Goal: Task Accomplishment & Management: Use online tool/utility

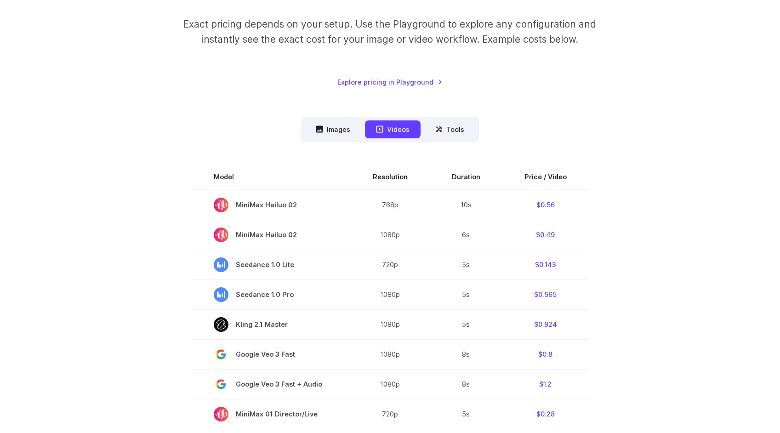
scroll to position [144, 0]
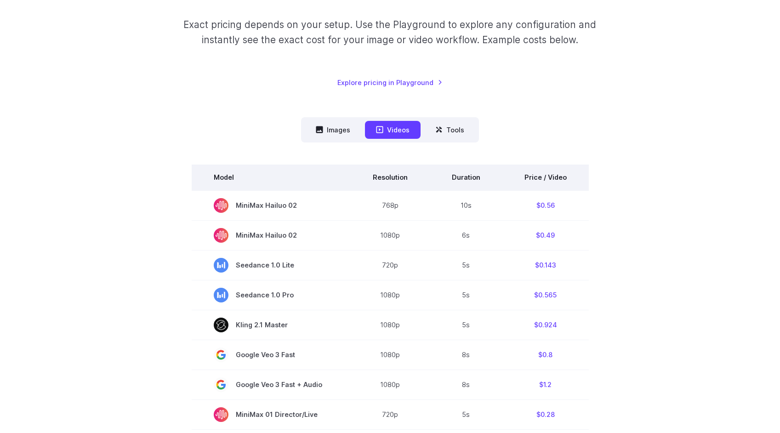
drag, startPoint x: 199, startPoint y: 169, endPoint x: 208, endPoint y: 171, distance: 9.8
click at [208, 171] on th "Model" at bounding box center [271, 178] width 159 height 26
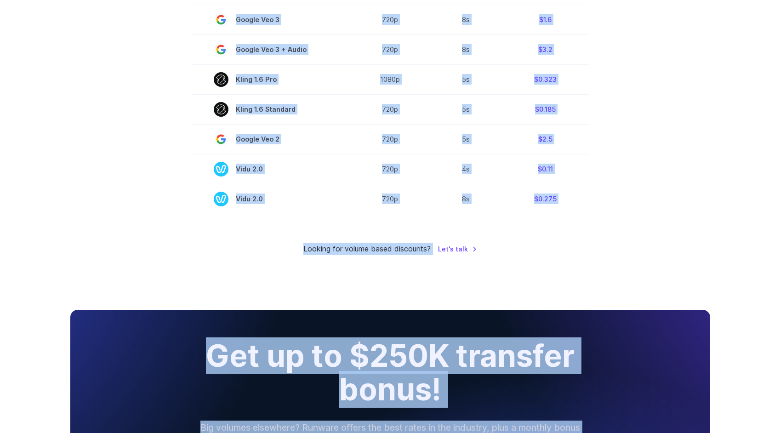
scroll to position [761, 0]
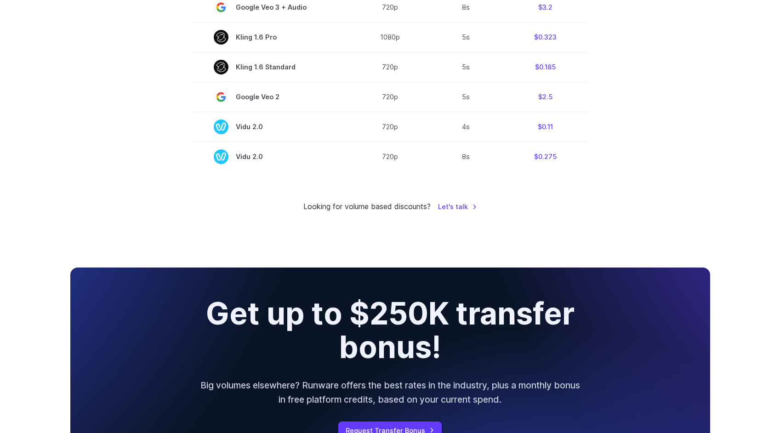
drag, startPoint x: 207, startPoint y: 159, endPoint x: 569, endPoint y: 183, distance: 363.2
copy div
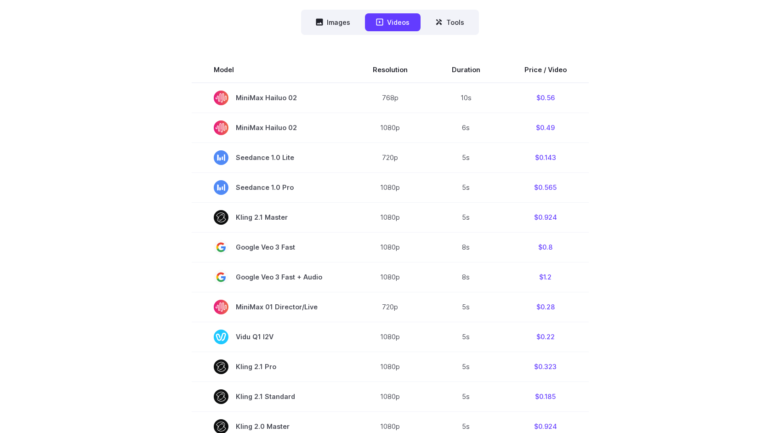
scroll to position [39, 0]
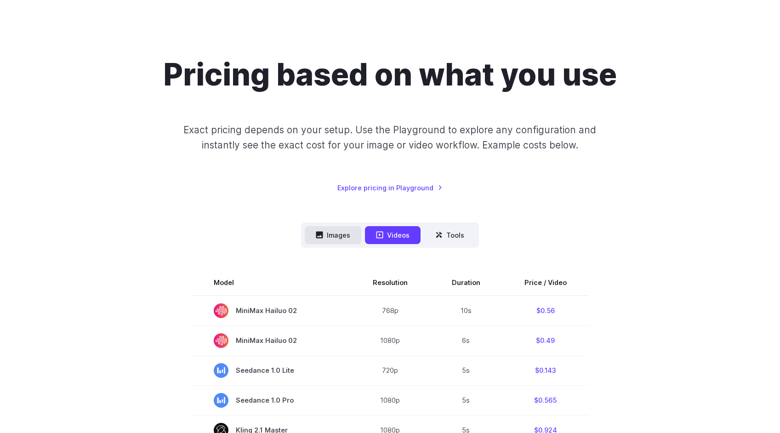
click at [338, 237] on button "Images" at bounding box center [333, 235] width 57 height 18
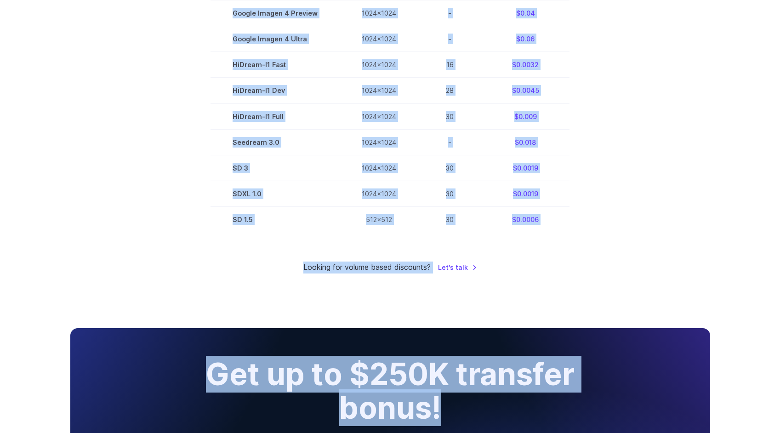
scroll to position [628, 0]
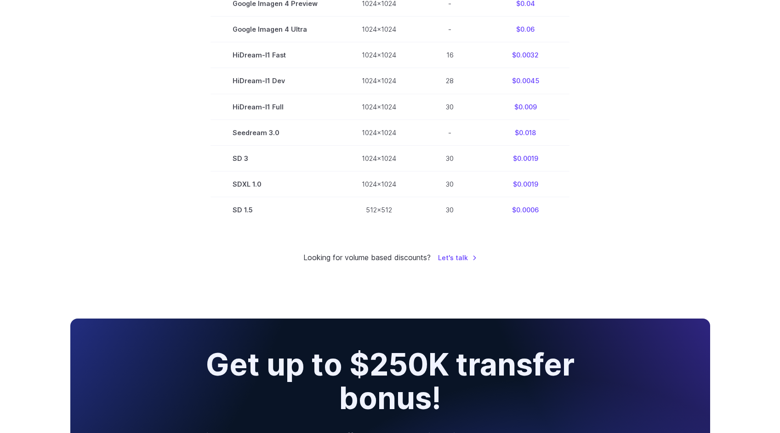
drag, startPoint x: 230, startPoint y: 72, endPoint x: 556, endPoint y: 232, distance: 363.4
copy table
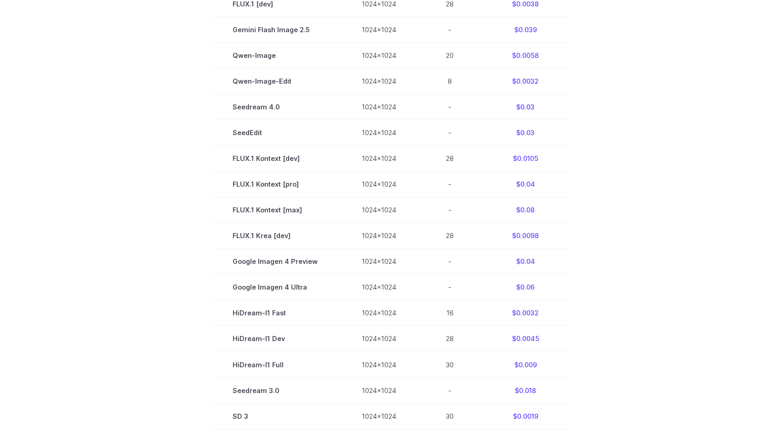
scroll to position [376, 0]
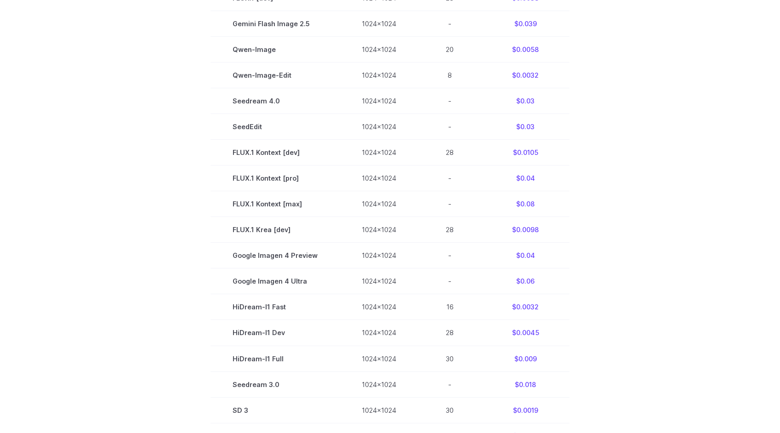
copy table
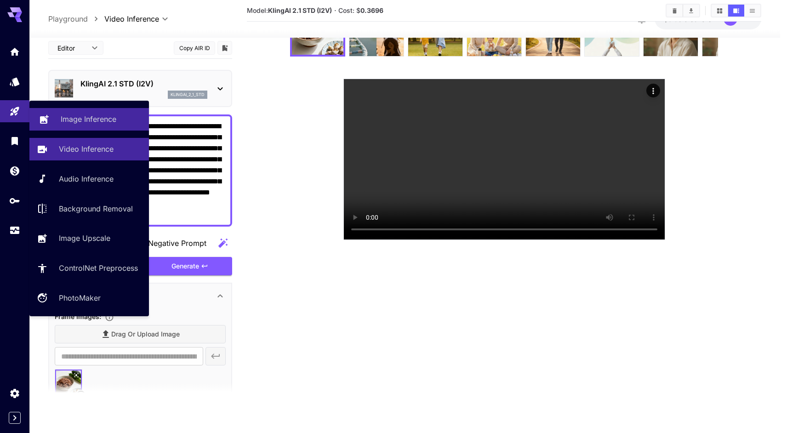
click at [85, 118] on p "Image Inference" at bounding box center [89, 119] width 56 height 11
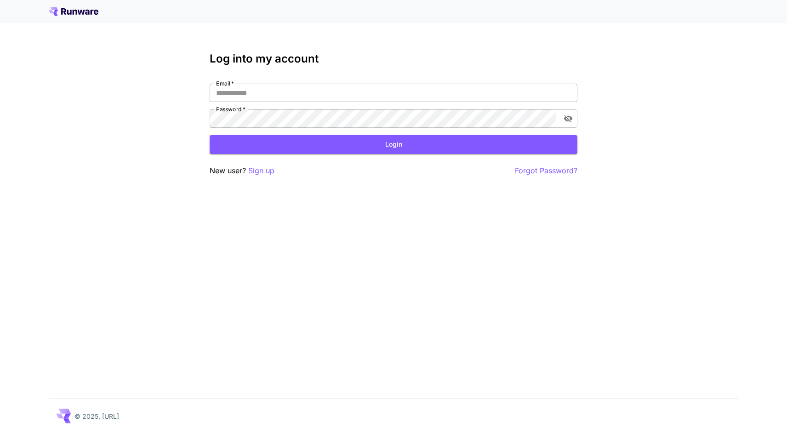
click at [277, 95] on input "Email   *" at bounding box center [394, 93] width 368 height 18
type input "**********"
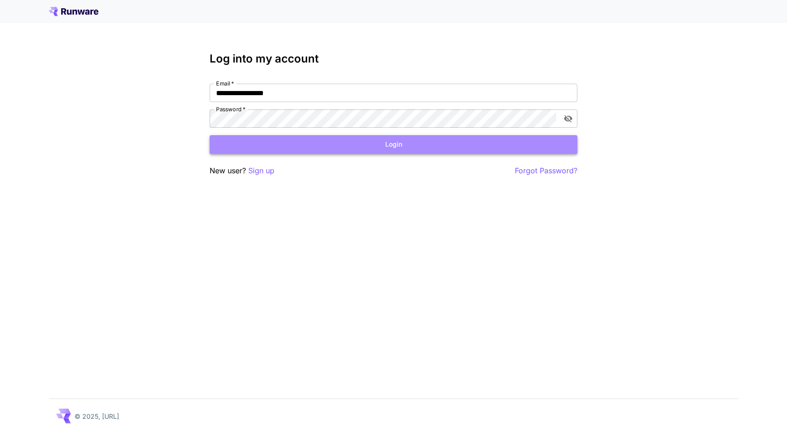
click at [399, 144] on button "Login" at bounding box center [394, 144] width 368 height 19
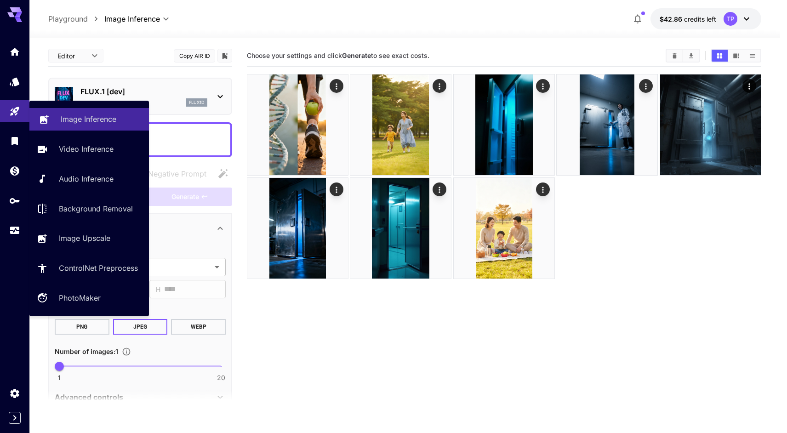
click at [97, 121] on p "Image Inference" at bounding box center [89, 119] width 56 height 11
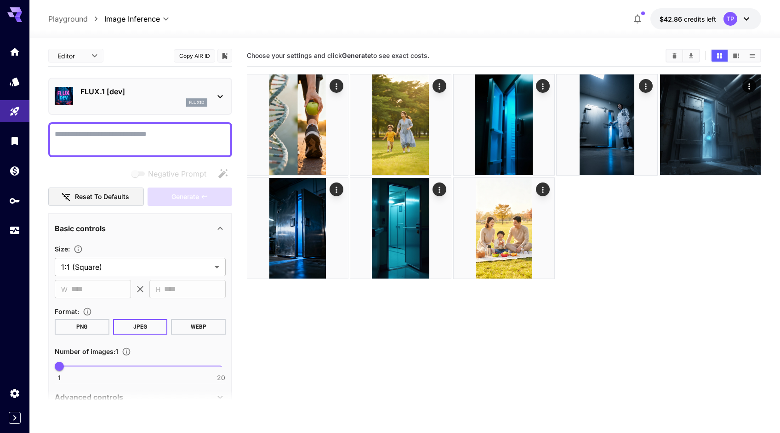
click at [218, 95] on icon at bounding box center [220, 96] width 11 height 11
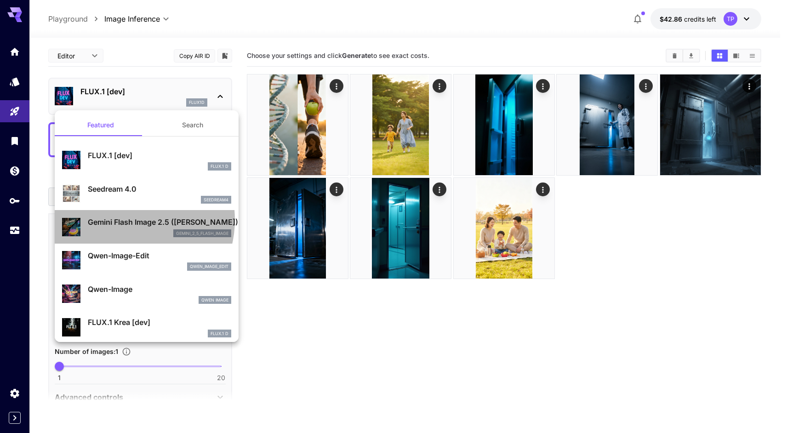
click at [129, 220] on p "Gemini Flash Image 2.5 ([PERSON_NAME])" at bounding box center [159, 222] width 143 height 11
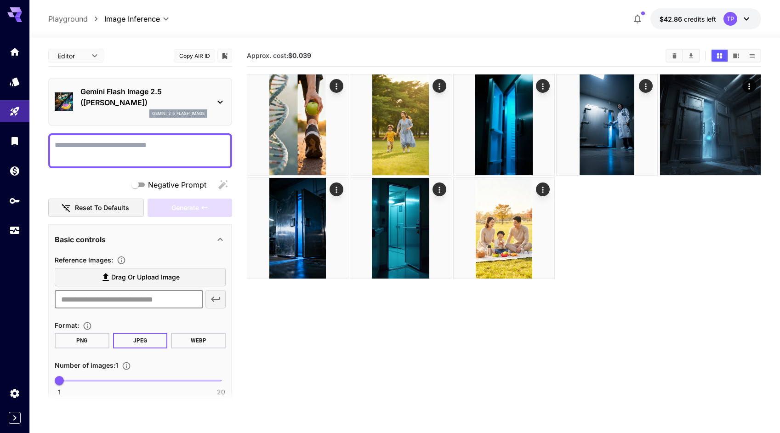
click at [101, 300] on input "text" at bounding box center [129, 299] width 149 height 18
paste input "**********"
type input "**********"
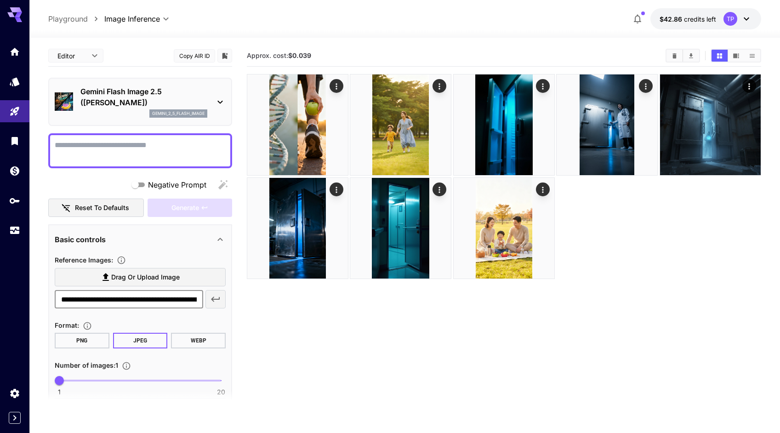
click at [218, 301] on icon "button" at bounding box center [215, 299] width 11 height 11
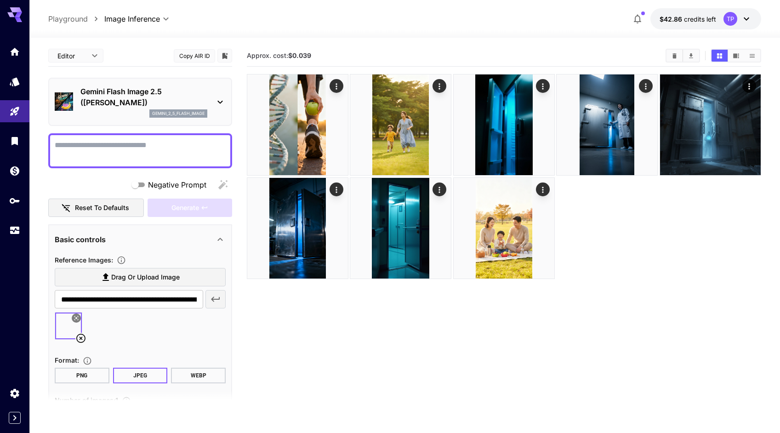
click at [331, 349] on section "Approx. cost: $0.039" at bounding box center [504, 261] width 515 height 433
click at [331, 344] on section "Approx. cost: $0.039" at bounding box center [504, 261] width 515 height 433
click at [118, 143] on textarea "Negative Prompt" at bounding box center [140, 151] width 171 height 22
paste textarea "**********"
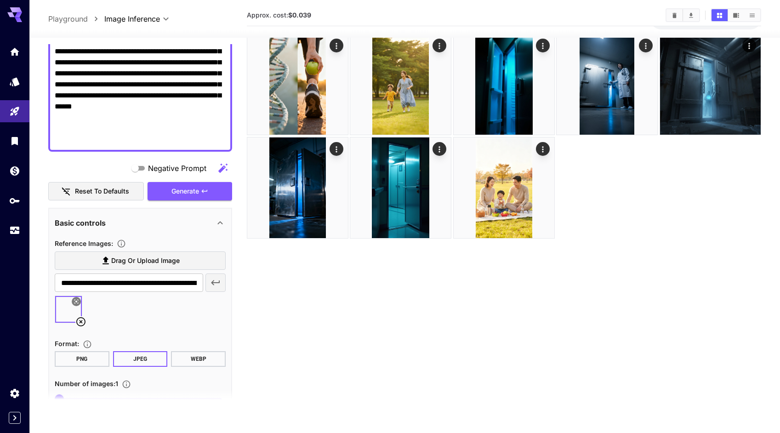
scroll to position [43, 0]
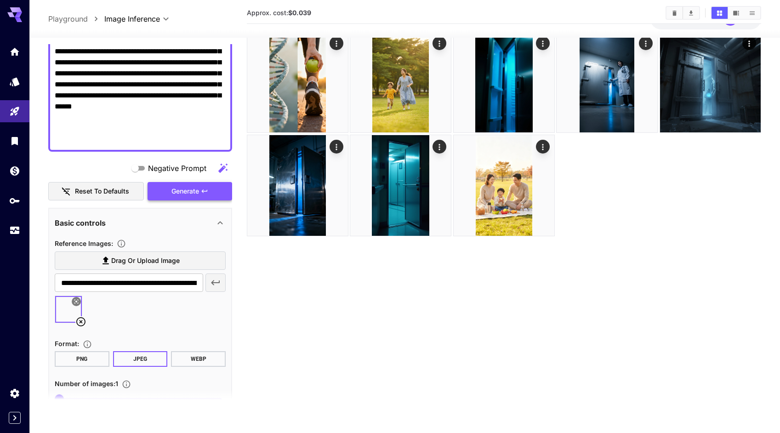
type textarea "**********"
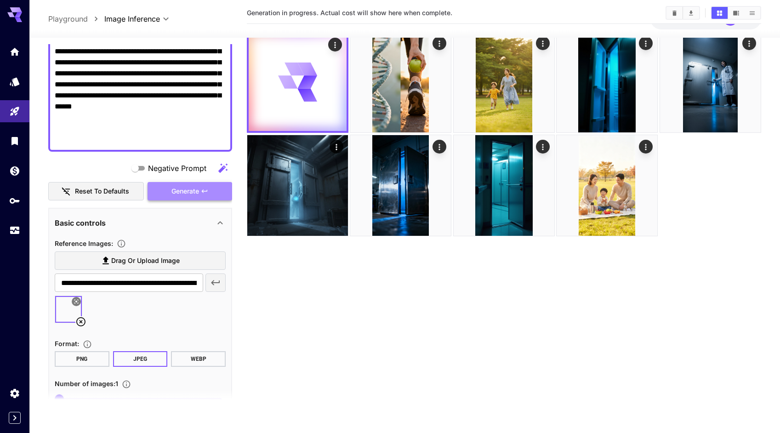
click at [180, 191] on span "Generate" at bounding box center [186, 191] width 28 height 11
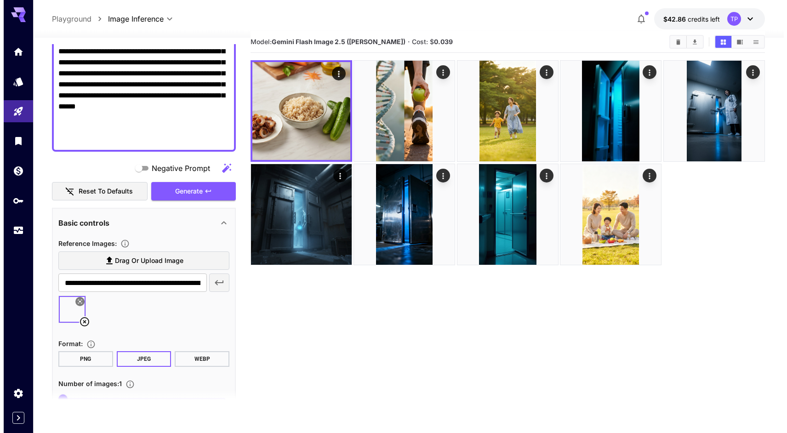
scroll to position [0, 0]
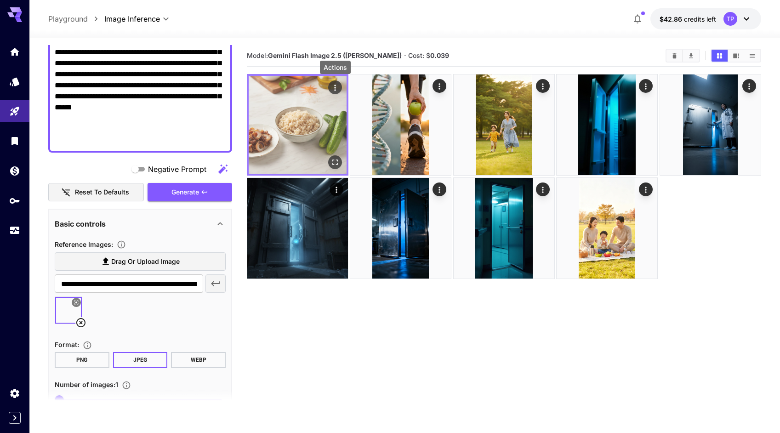
click at [334, 88] on icon "Actions" at bounding box center [334, 88] width 1 height 6
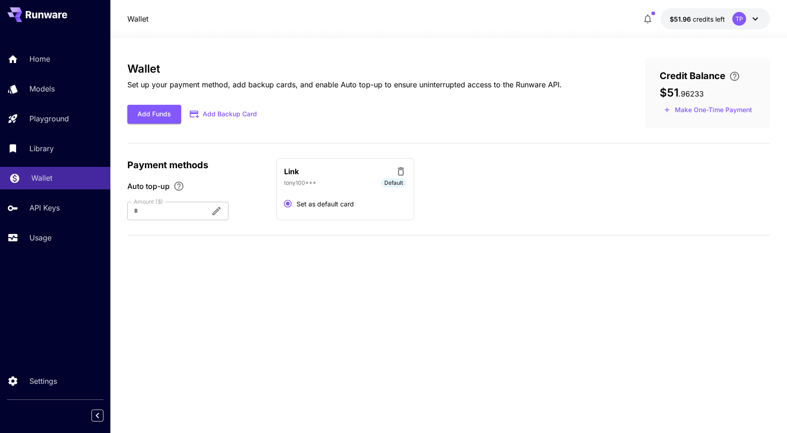
click at [38, 175] on p "Wallet" at bounding box center [41, 177] width 21 height 11
click at [39, 238] on p "Usage" at bounding box center [42, 237] width 22 height 11
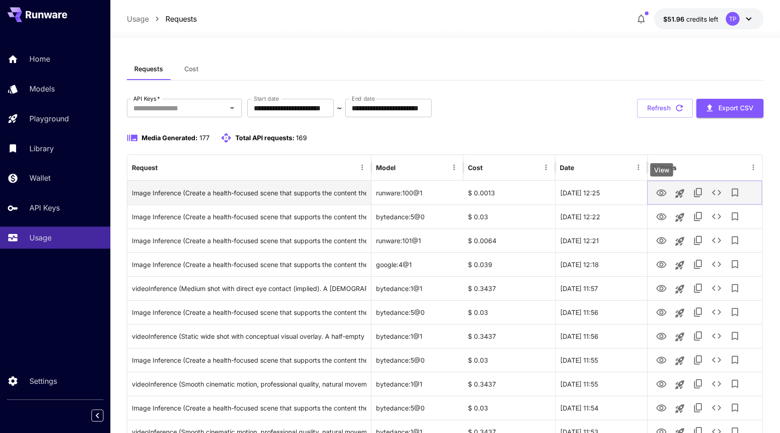
click at [666, 192] on icon "View" at bounding box center [662, 192] width 10 height 7
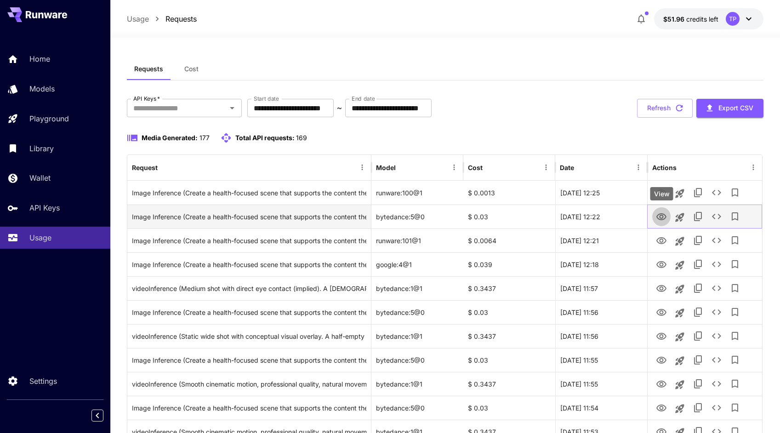
click at [662, 216] on icon "View" at bounding box center [661, 217] width 11 height 11
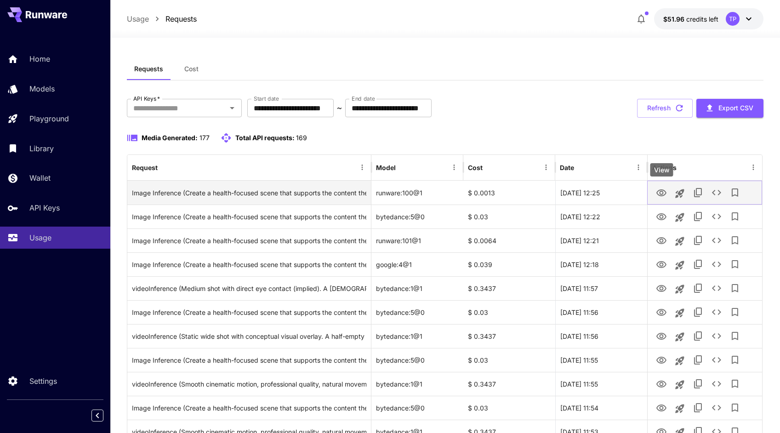
click at [661, 192] on icon "View" at bounding box center [661, 193] width 11 height 11
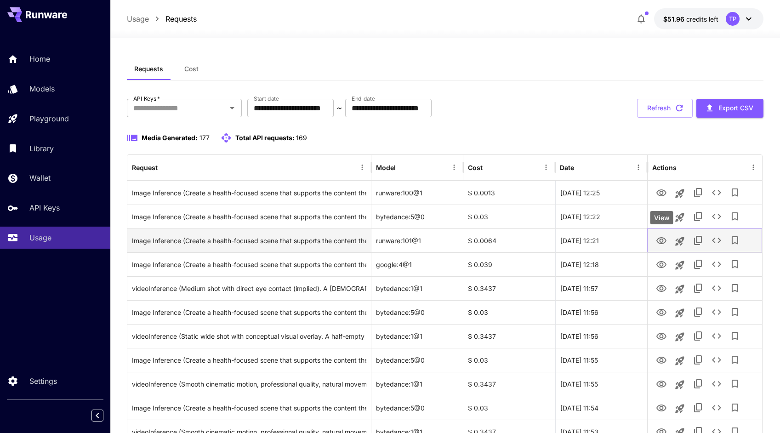
click at [661, 240] on icon "View" at bounding box center [661, 240] width 11 height 11
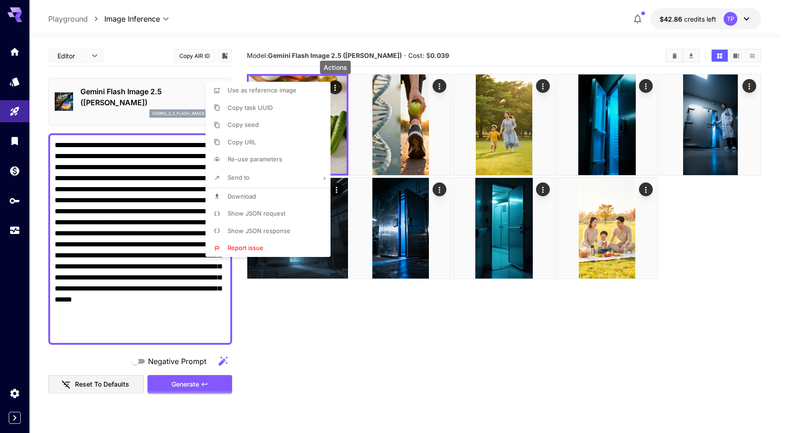
scroll to position [192, 0]
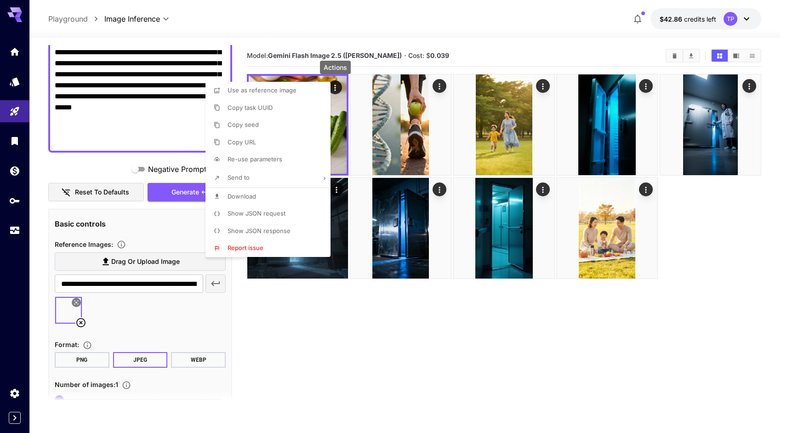
click at [248, 197] on span "Download" at bounding box center [242, 196] width 29 height 7
click at [360, 351] on div at bounding box center [393, 216] width 787 height 433
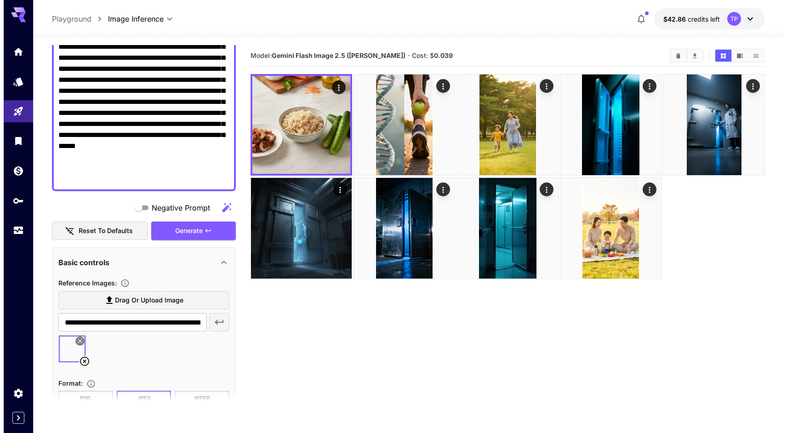
scroll to position [0, 0]
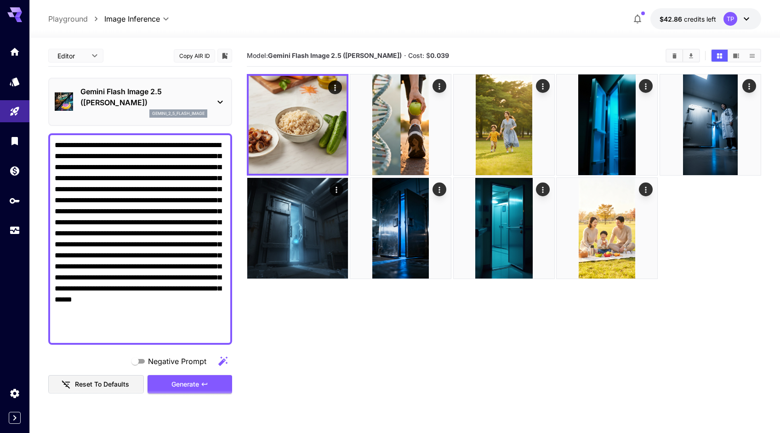
click at [220, 102] on icon at bounding box center [220, 102] width 11 height 11
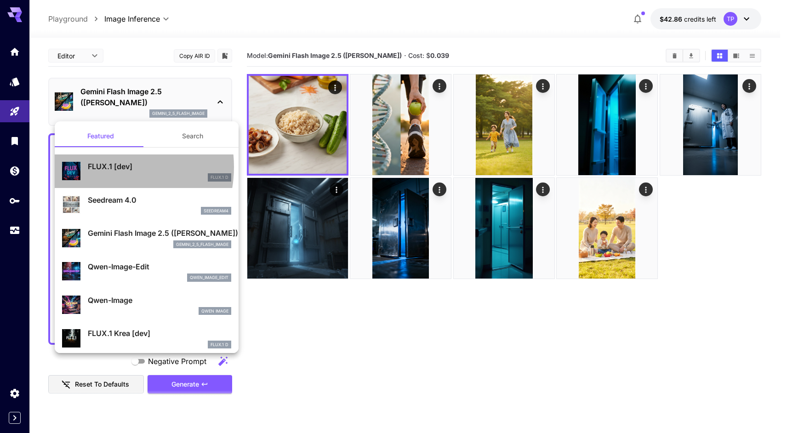
click at [104, 167] on p "FLUX.1 [dev]" at bounding box center [159, 166] width 143 height 11
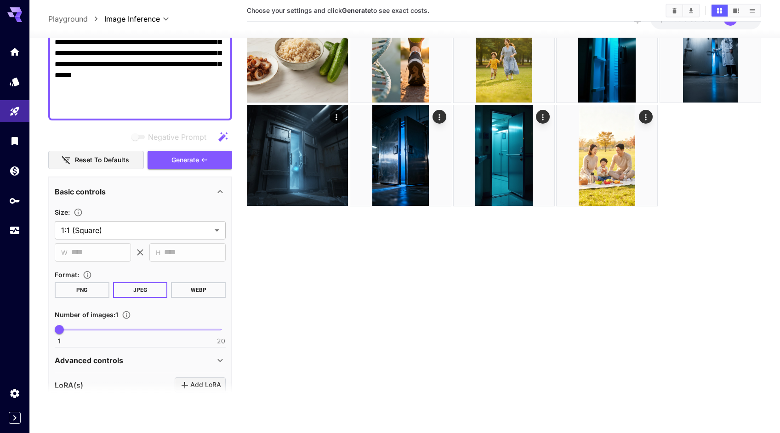
scroll to position [207, 0]
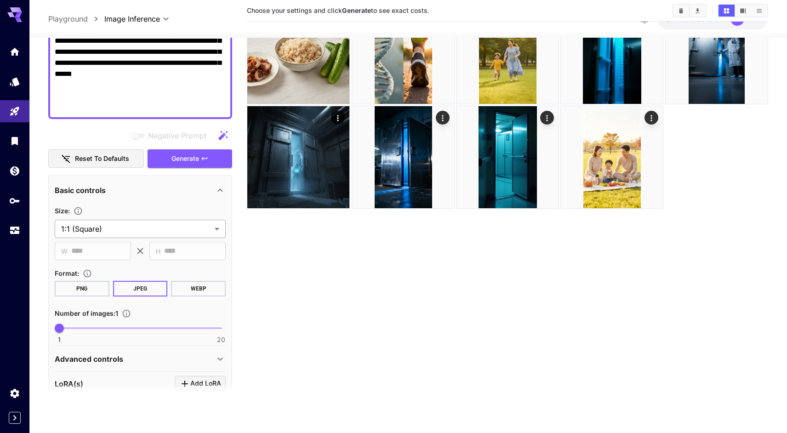
click at [186, 228] on body "**********" at bounding box center [393, 180] width 787 height 506
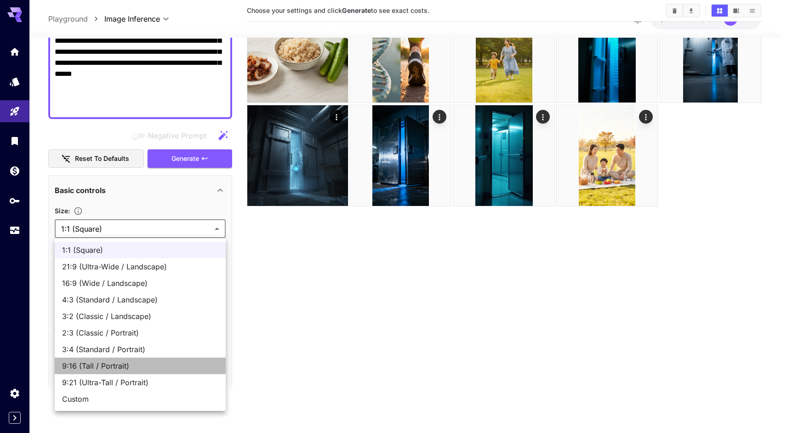
click at [97, 368] on span "9:16 (Tall / Portrait)" at bounding box center [140, 366] width 156 height 11
type input "**********"
type input "***"
type input "****"
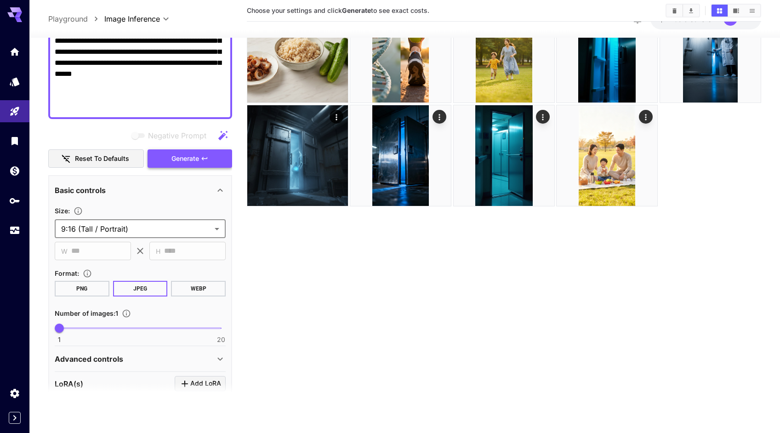
click at [180, 157] on span "Generate" at bounding box center [186, 158] width 28 height 11
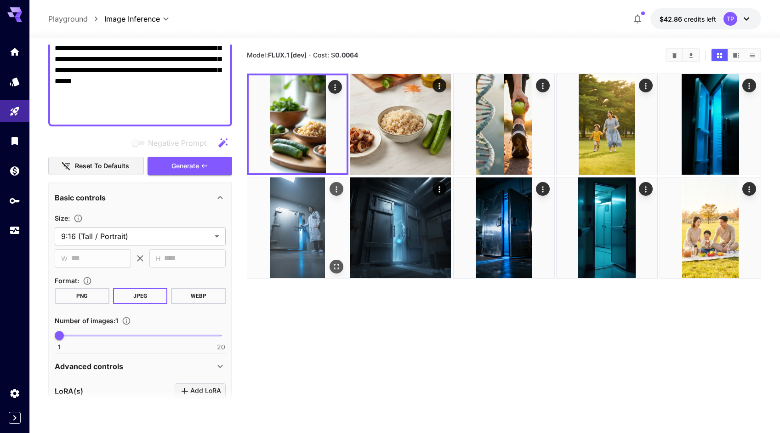
scroll to position [0, 0]
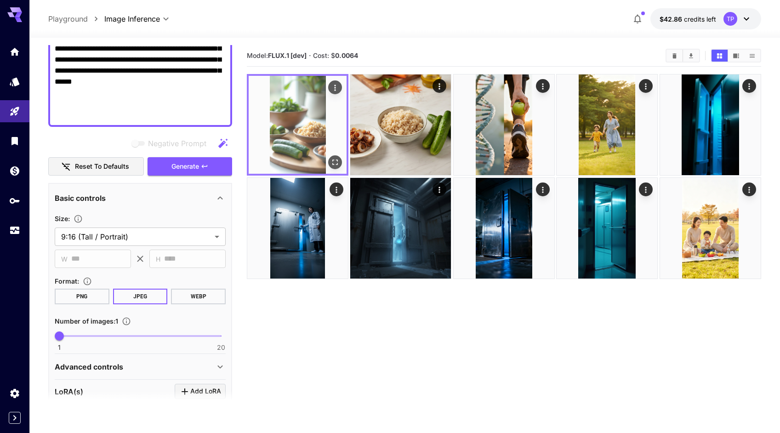
click at [295, 143] on img at bounding box center [298, 125] width 98 height 98
click at [333, 160] on icon "Open in fullscreen" at bounding box center [335, 163] width 6 height 6
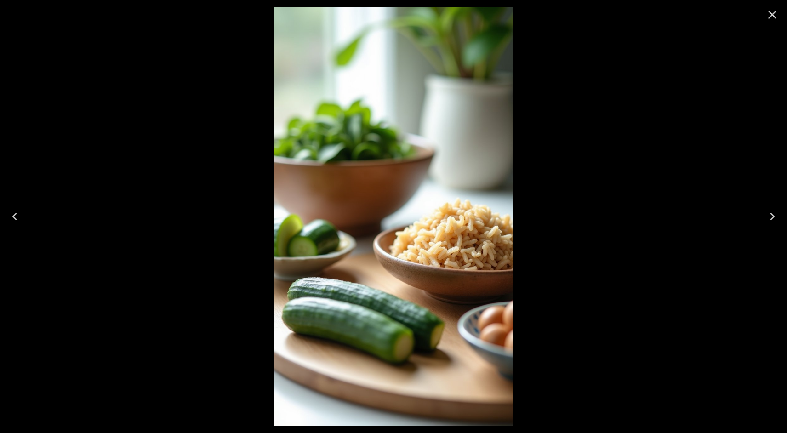
click at [776, 16] on icon "Close" at bounding box center [772, 14] width 15 height 15
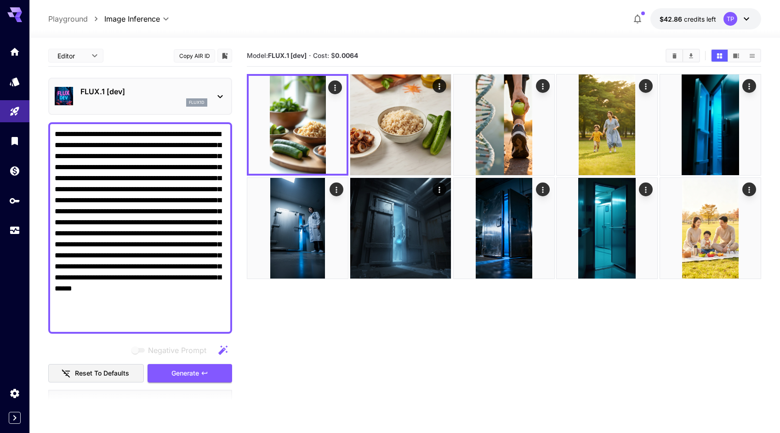
click at [222, 98] on icon at bounding box center [220, 96] width 11 height 11
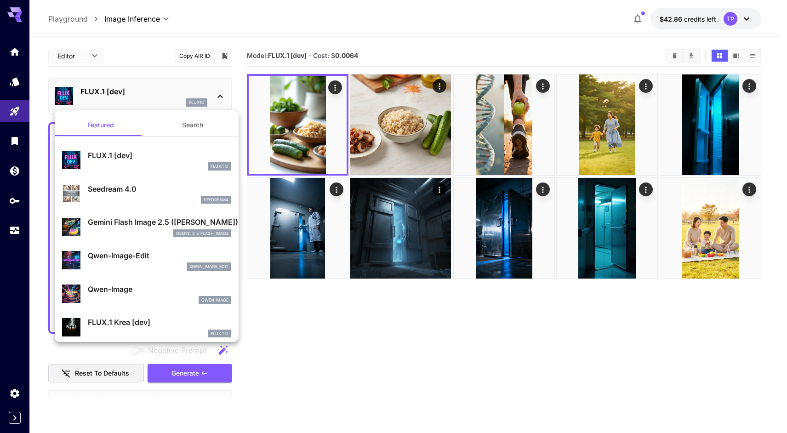
click at [148, 186] on p "Seedream 4.0" at bounding box center [159, 188] width 143 height 11
type input "**********"
type input "****"
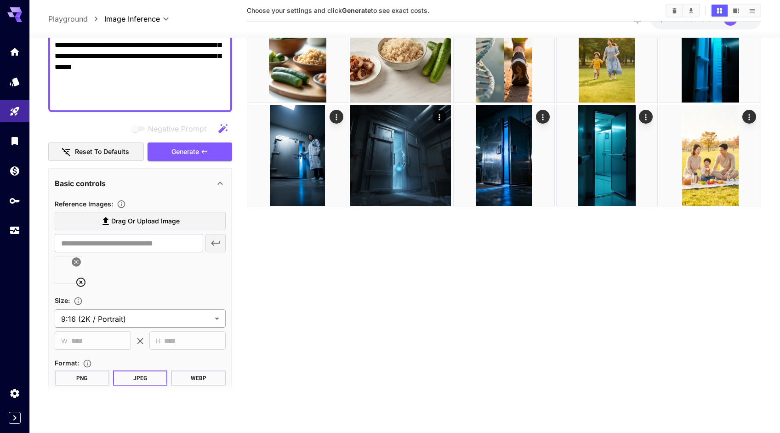
scroll to position [188, 0]
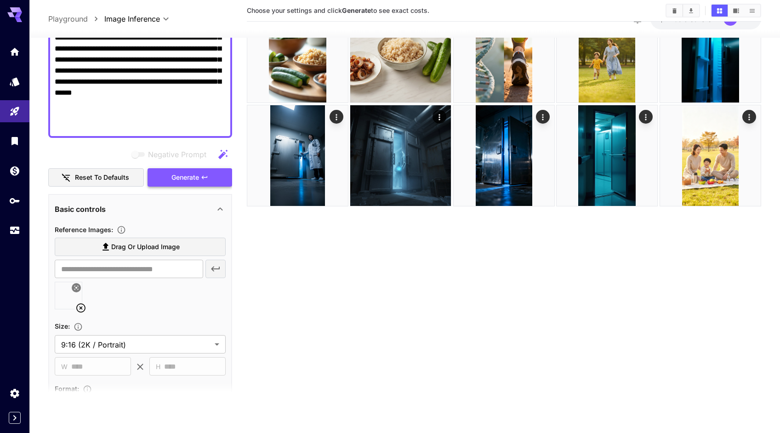
click at [189, 180] on span "Generate" at bounding box center [186, 177] width 28 height 11
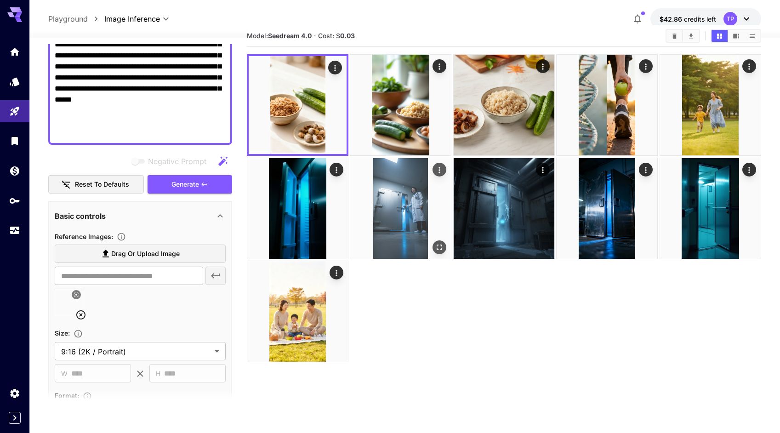
scroll to position [0, 0]
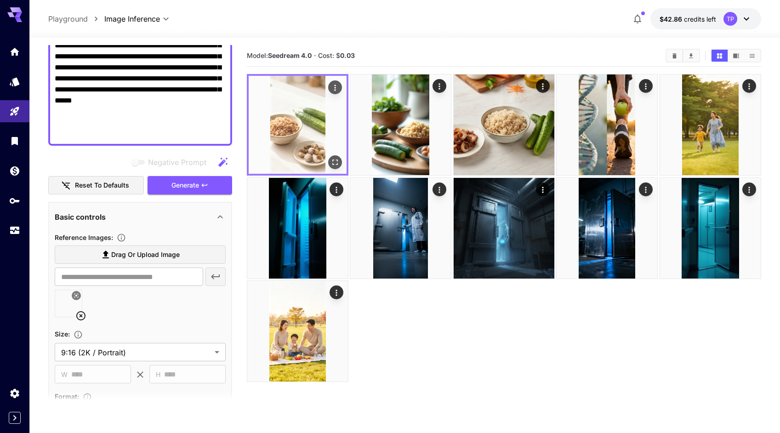
click at [294, 134] on img at bounding box center [298, 125] width 98 height 98
click at [337, 163] on icon "Open in fullscreen" at bounding box center [335, 162] width 9 height 9
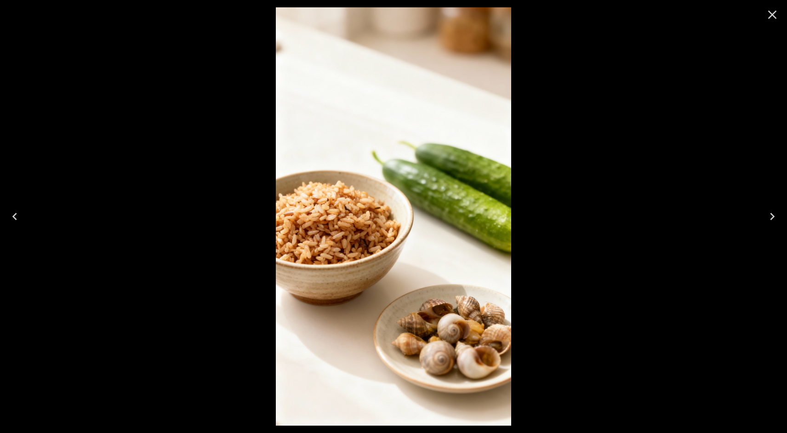
click at [772, 15] on icon "Close" at bounding box center [772, 15] width 9 height 9
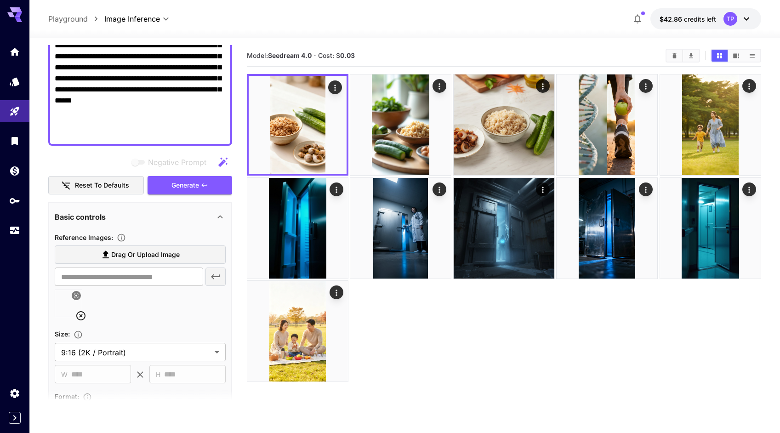
click at [772, 15] on div "**********" at bounding box center [404, 19] width 751 height 38
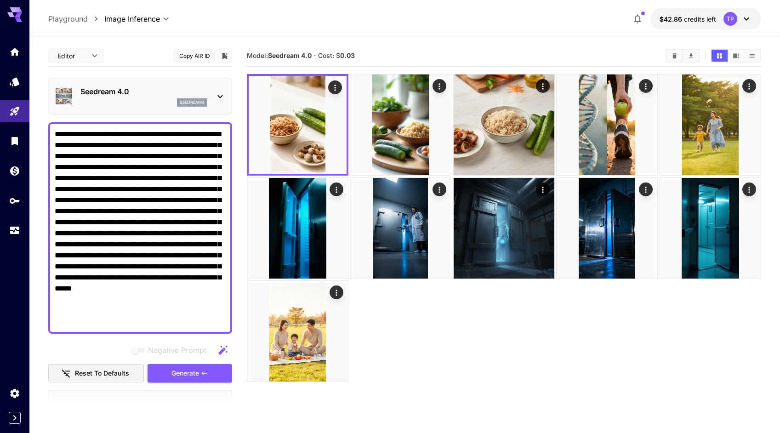
click at [217, 96] on icon at bounding box center [220, 96] width 11 height 11
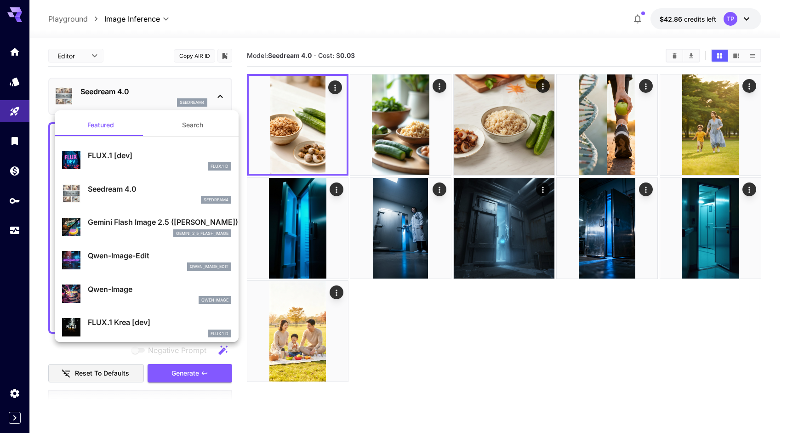
click at [190, 126] on button "Search" at bounding box center [193, 125] width 92 height 22
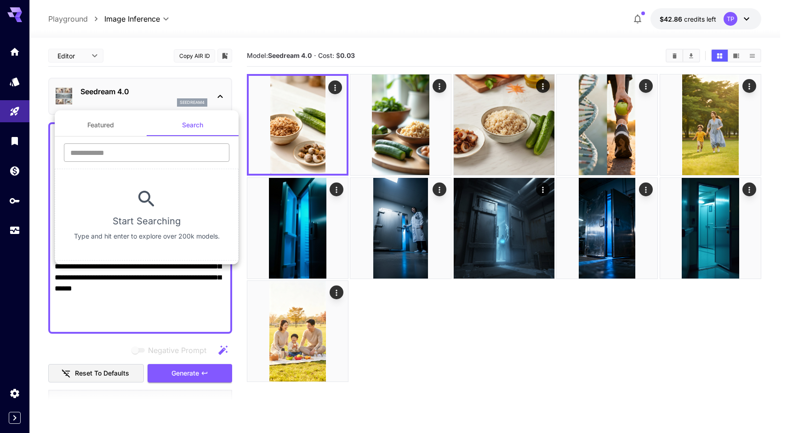
click at [127, 149] on input "text" at bounding box center [147, 152] width 166 height 18
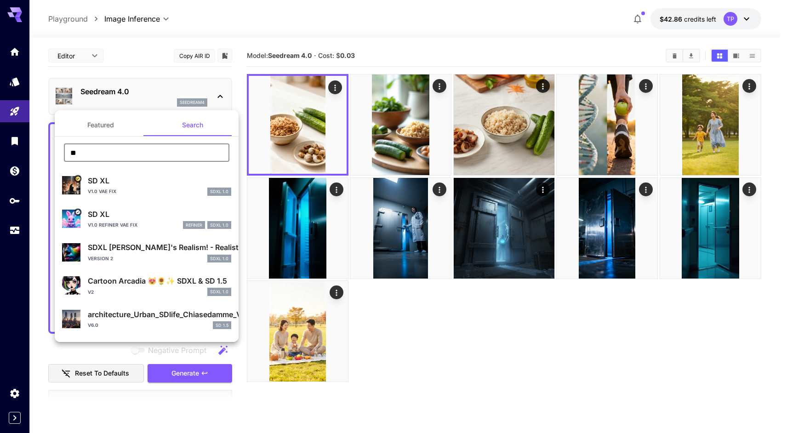
type input "**"
click at [336, 90] on div at bounding box center [393, 216] width 787 height 433
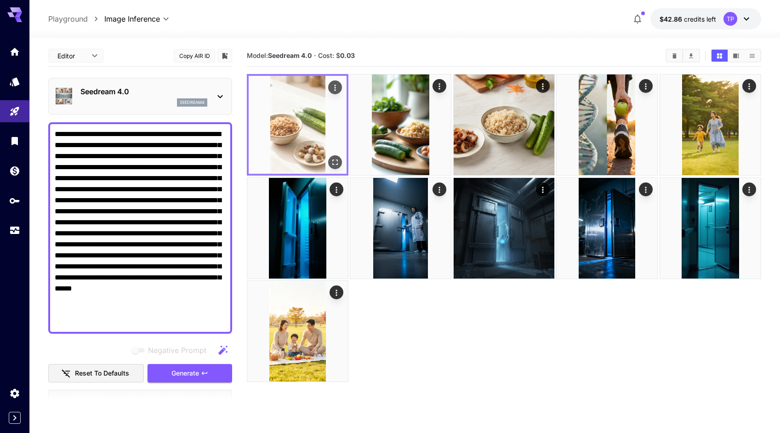
click at [310, 102] on img at bounding box center [298, 125] width 98 height 98
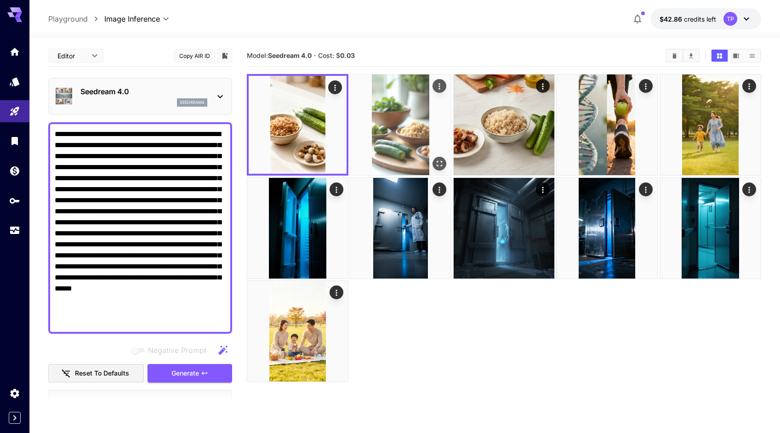
click at [403, 106] on img at bounding box center [400, 124] width 101 height 101
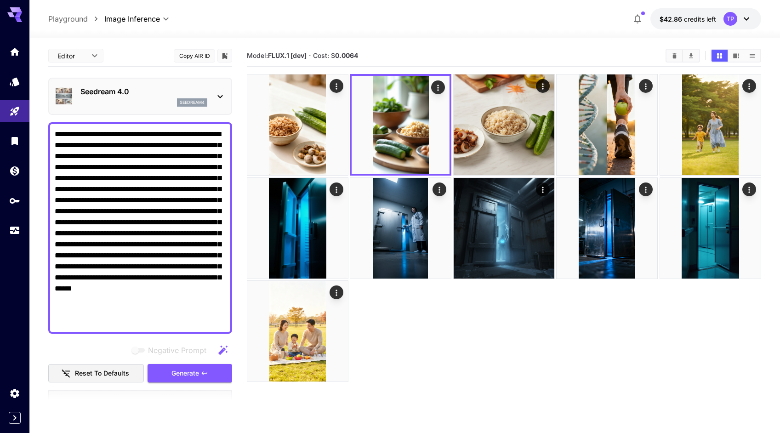
click at [213, 97] on div "Seedream 4.0 seedream4" at bounding box center [140, 96] width 171 height 28
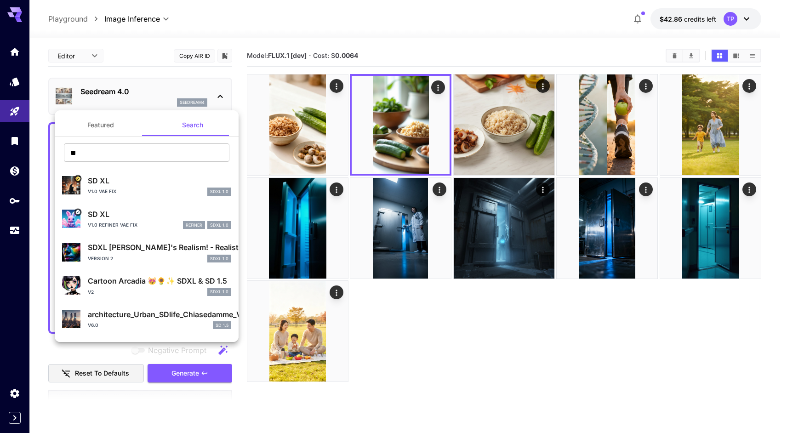
click at [97, 128] on button "Featured" at bounding box center [101, 125] width 92 height 22
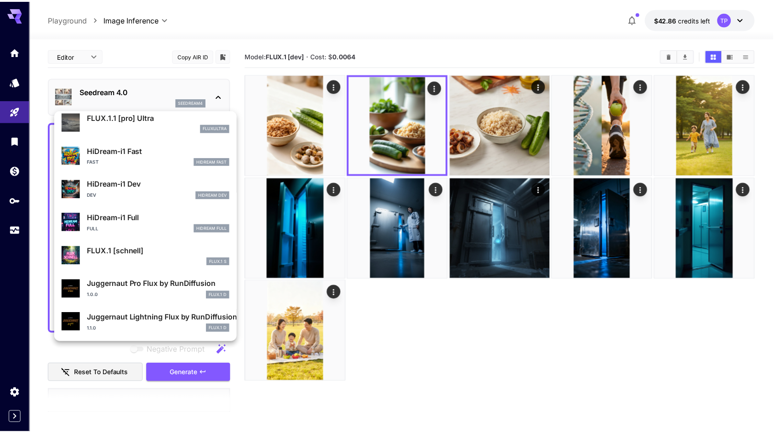
scroll to position [744, 0]
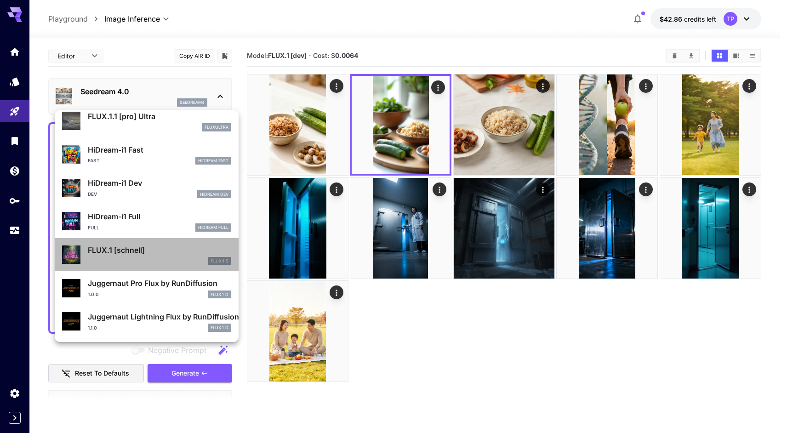
click at [165, 252] on p "FLUX.1 [schnell]" at bounding box center [159, 250] width 143 height 11
type input "**********"
type input "***"
type input "****"
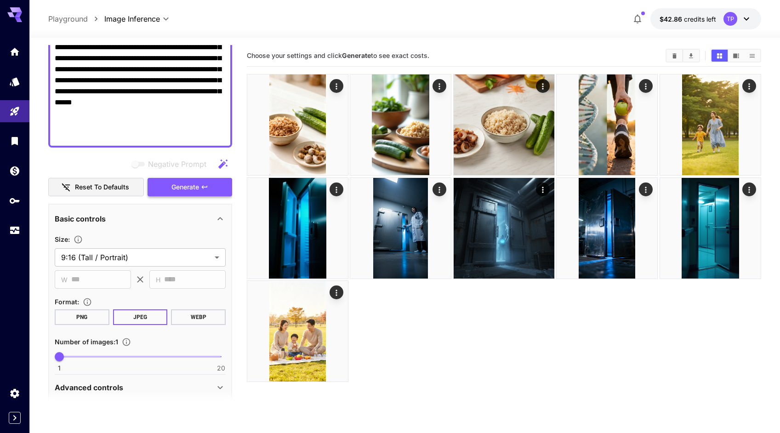
scroll to position [92, 0]
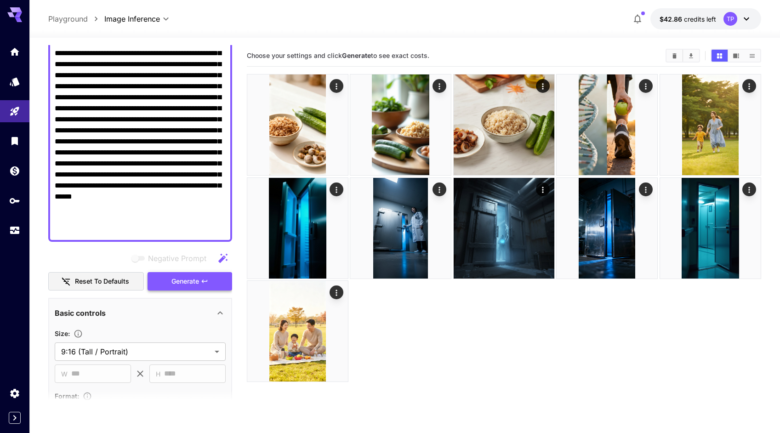
click at [183, 281] on span "Generate" at bounding box center [186, 281] width 28 height 11
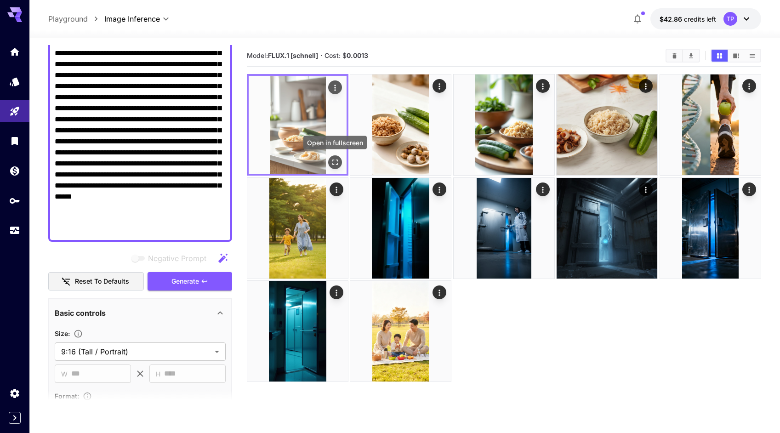
click at [337, 162] on icon "Open in fullscreen" at bounding box center [335, 162] width 9 height 9
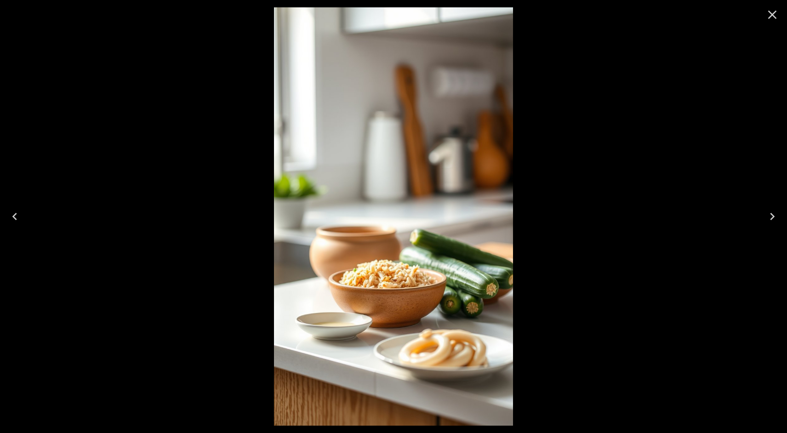
click at [768, 18] on icon "Close" at bounding box center [772, 14] width 15 height 15
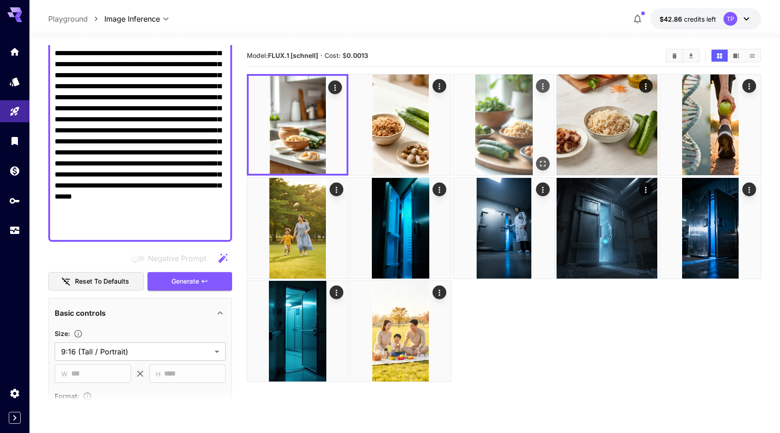
click at [503, 136] on img at bounding box center [504, 124] width 101 height 101
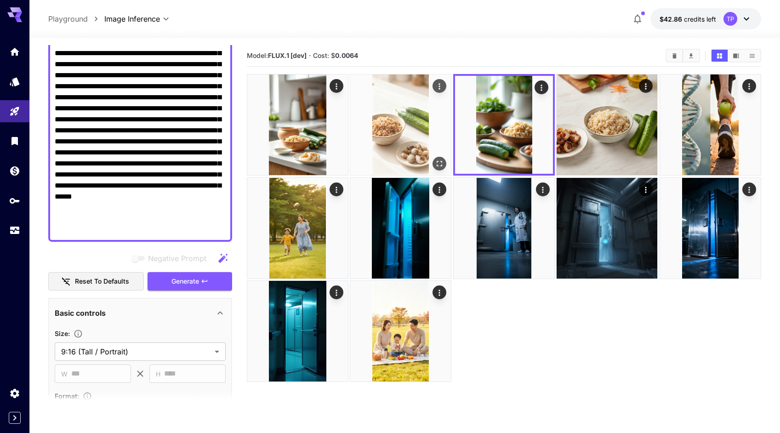
click at [393, 133] on img at bounding box center [400, 124] width 101 height 101
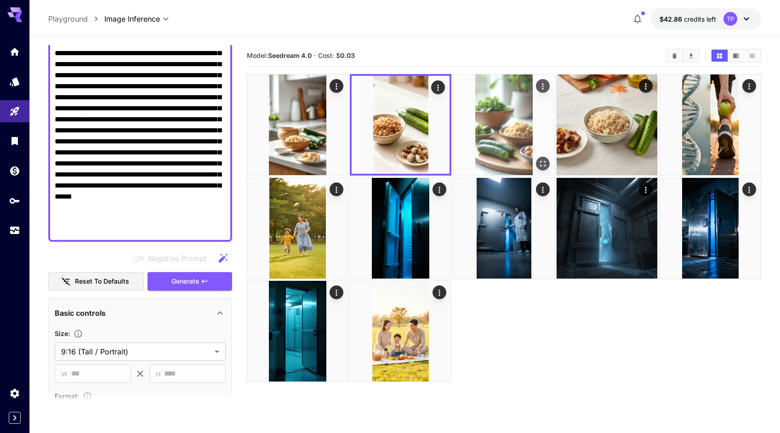
click at [499, 141] on img at bounding box center [504, 124] width 101 height 101
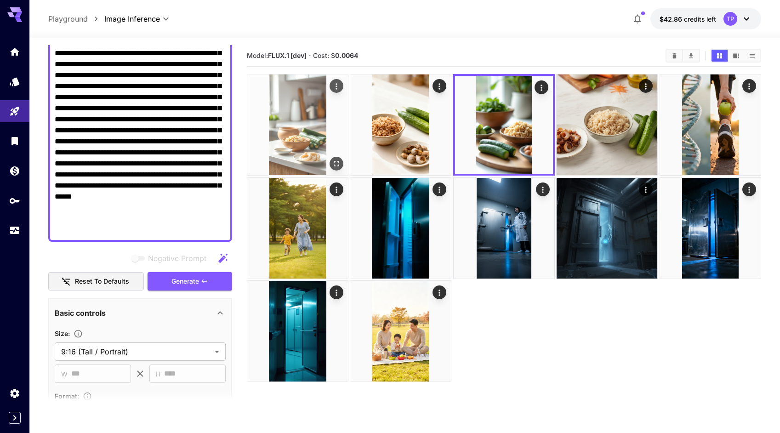
click at [292, 142] on img at bounding box center [297, 124] width 101 height 101
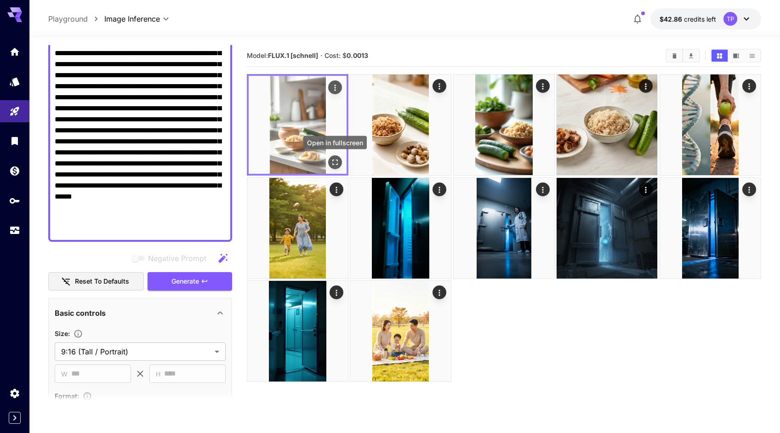
click at [334, 158] on icon "Open in fullscreen" at bounding box center [335, 162] width 9 height 9
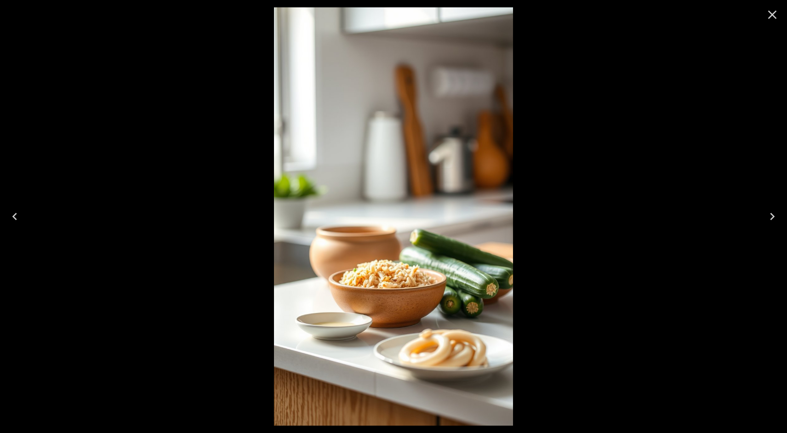
click at [773, 18] on icon "Close" at bounding box center [772, 14] width 15 height 15
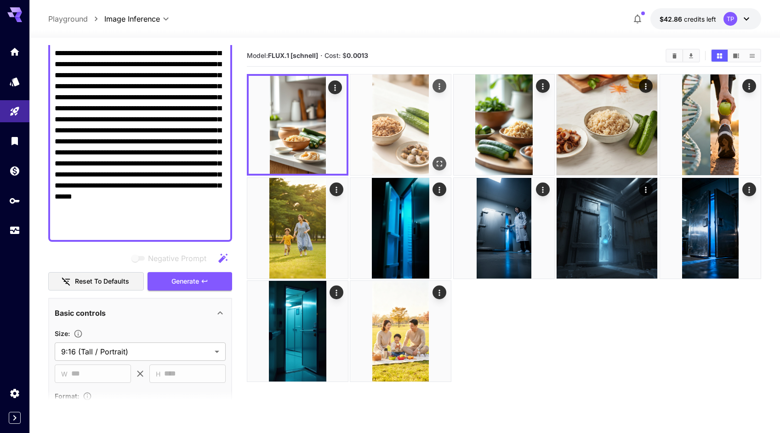
click at [399, 124] on img at bounding box center [400, 124] width 101 height 101
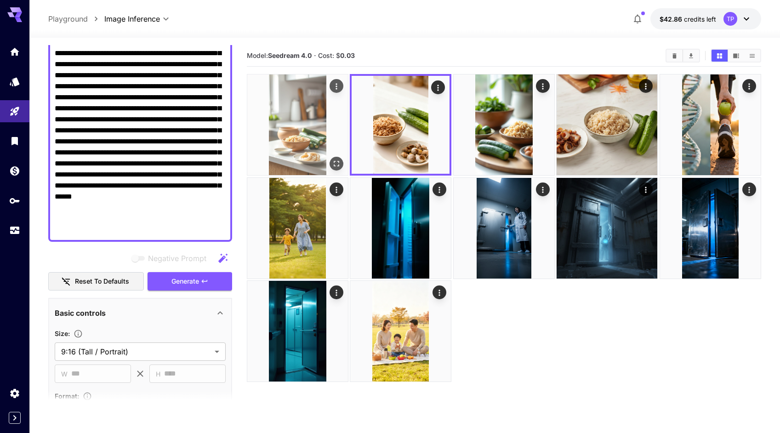
click at [291, 129] on img at bounding box center [297, 124] width 101 height 101
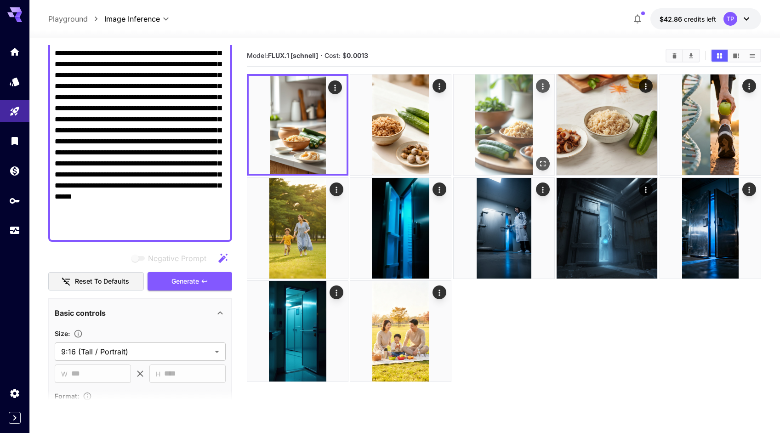
click at [505, 127] on img at bounding box center [504, 124] width 101 height 101
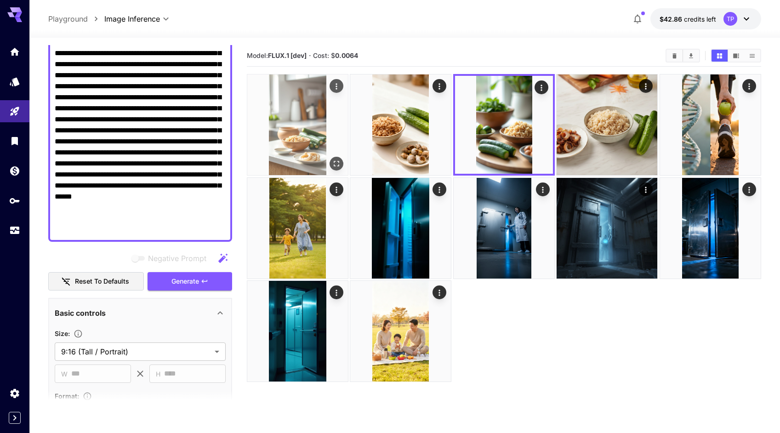
click at [292, 127] on img at bounding box center [297, 124] width 101 height 101
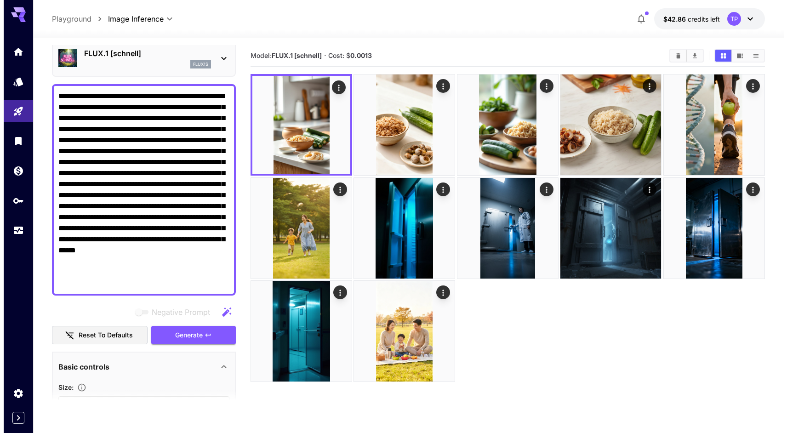
scroll to position [0, 0]
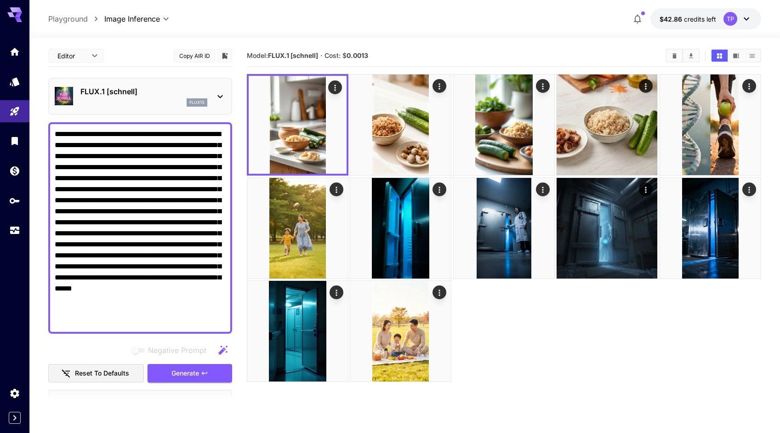
click at [132, 98] on div "flux1s" at bounding box center [143, 102] width 127 height 8
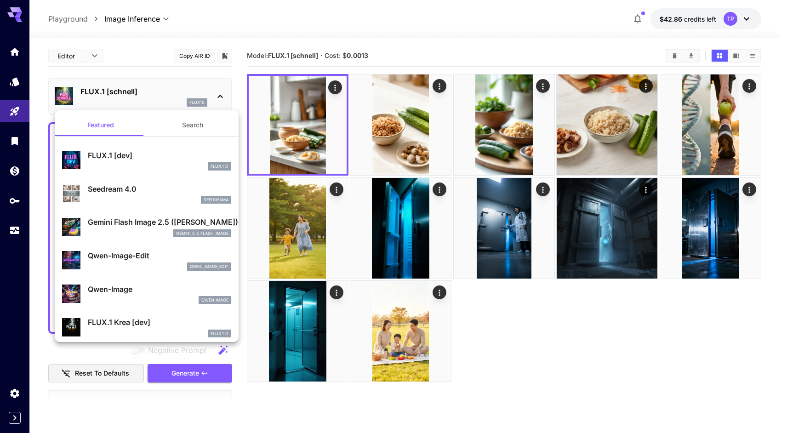
click at [503, 112] on div at bounding box center [393, 216] width 787 height 433
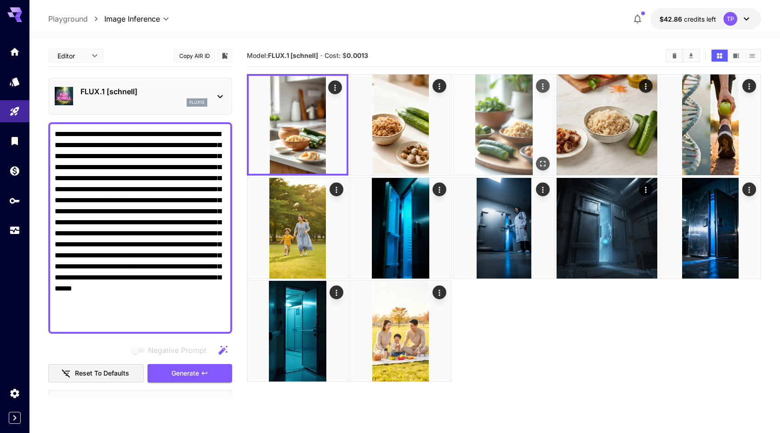
click at [503, 117] on img at bounding box center [504, 124] width 101 height 101
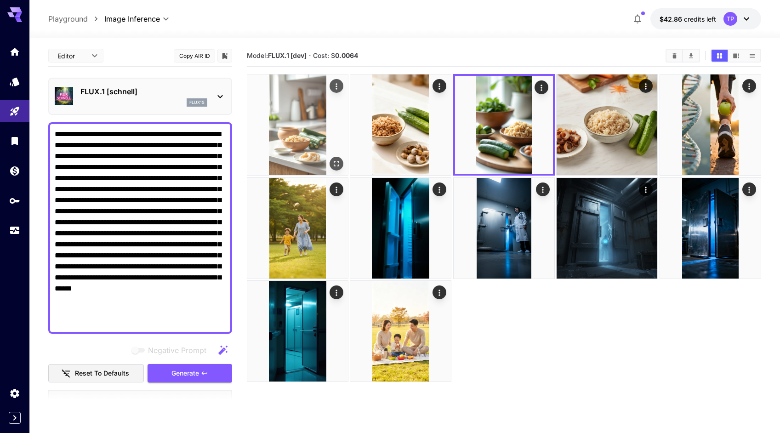
click at [250, 148] on img at bounding box center [297, 124] width 101 height 101
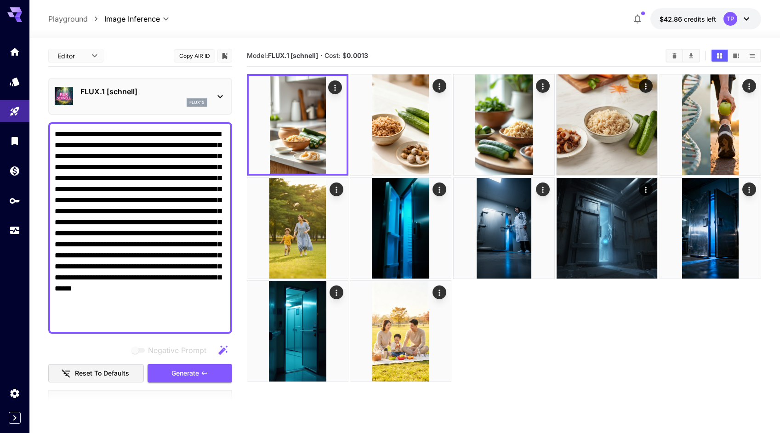
click at [241, 146] on main "**********" at bounding box center [404, 265] width 713 height 441
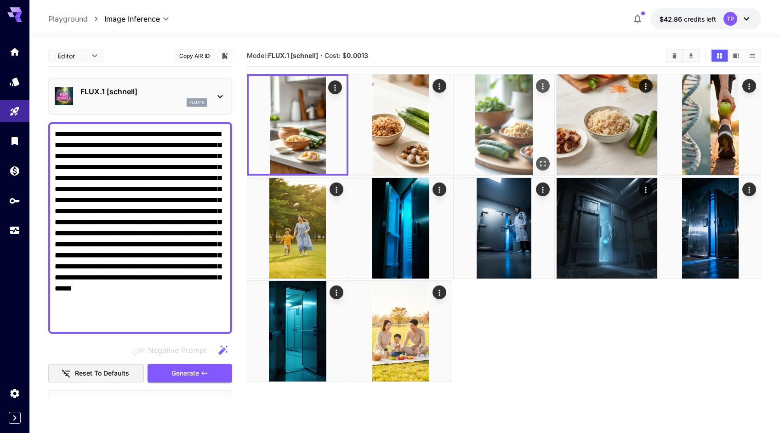
click at [505, 123] on img at bounding box center [504, 124] width 101 height 101
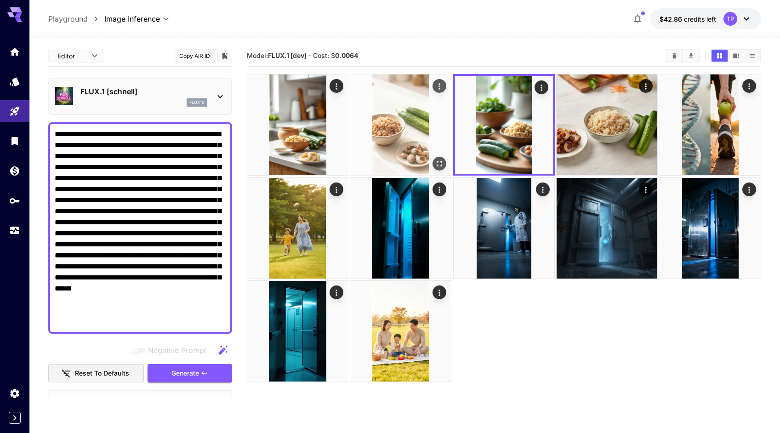
click at [415, 129] on img at bounding box center [400, 124] width 101 height 101
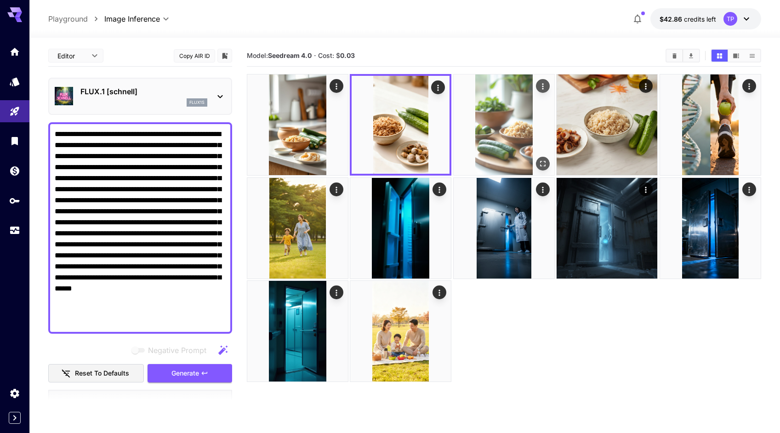
click at [496, 123] on img at bounding box center [504, 124] width 101 height 101
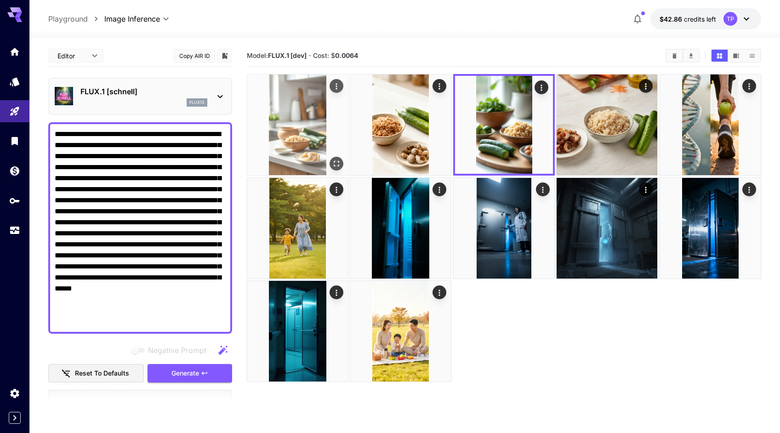
click at [293, 126] on img at bounding box center [297, 124] width 101 height 101
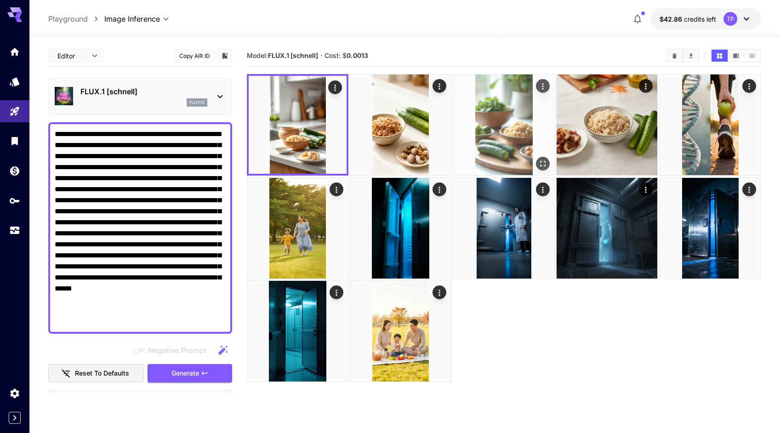
click at [497, 130] on img at bounding box center [504, 124] width 101 height 101
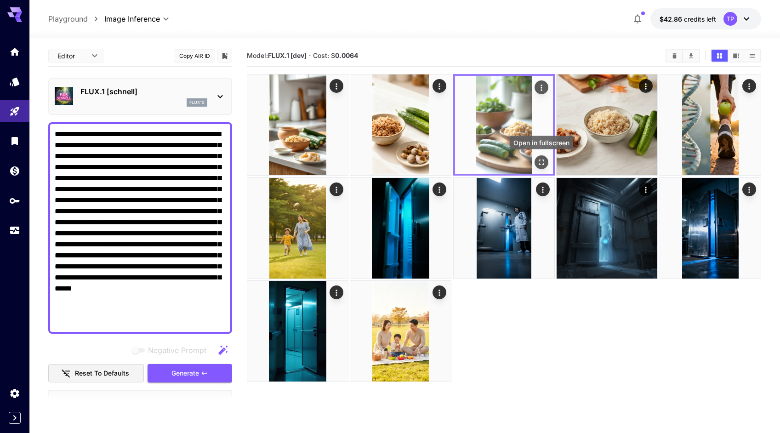
click at [541, 160] on icon "Open in fullscreen" at bounding box center [541, 162] width 9 height 9
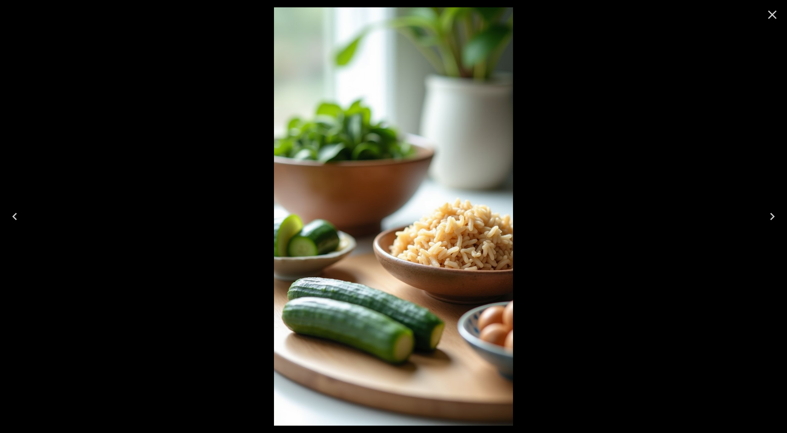
click at [768, 17] on icon "Close" at bounding box center [772, 14] width 15 height 15
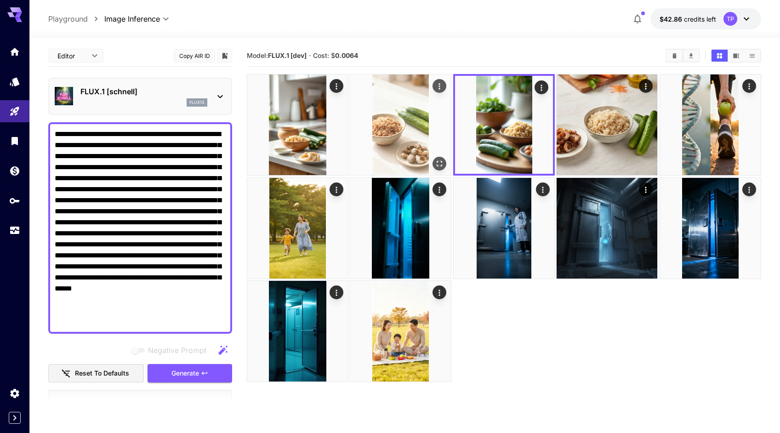
click at [417, 115] on img at bounding box center [400, 124] width 101 height 101
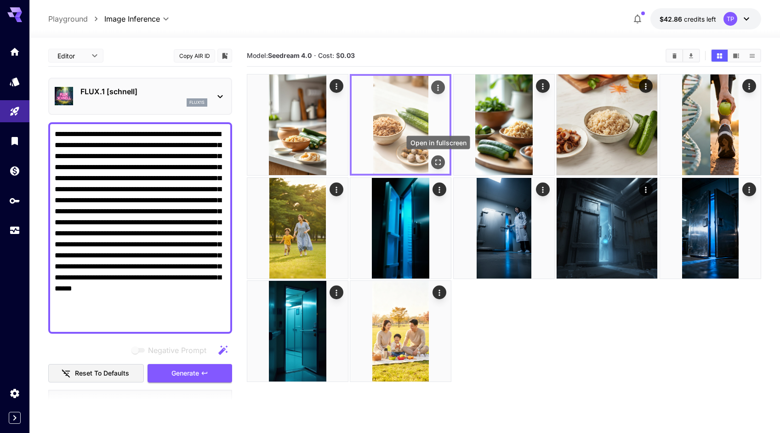
click at [439, 166] on icon "Open in fullscreen" at bounding box center [438, 162] width 9 height 9
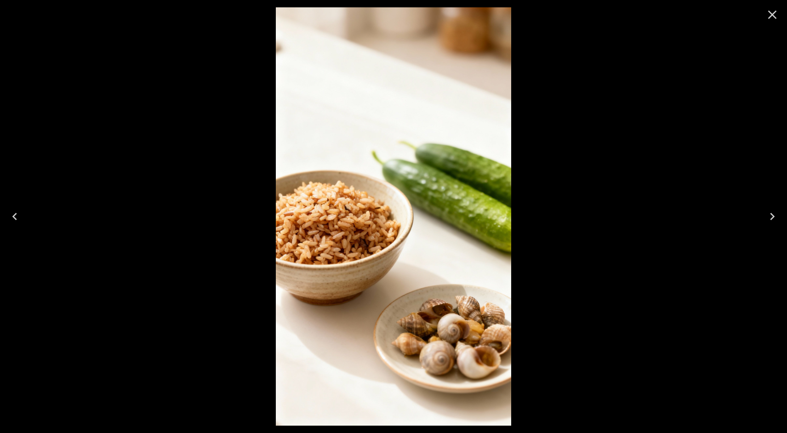
click at [772, 21] on icon "Close" at bounding box center [772, 14] width 15 height 15
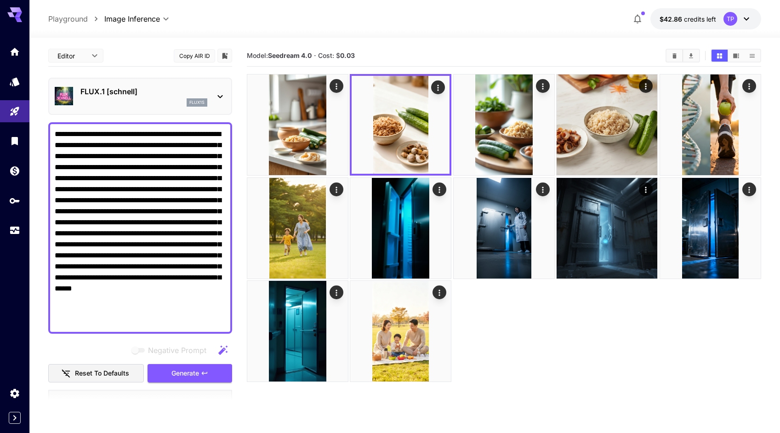
click at [83, 139] on textarea "**********" at bounding box center [140, 228] width 171 height 199
drag, startPoint x: 54, startPoint y: 133, endPoint x: 137, endPoint y: 326, distance: 209.3
click at [137, 326] on textarea "**********" at bounding box center [140, 228] width 171 height 199
click at [167, 321] on textarea "**********" at bounding box center [140, 228] width 171 height 199
drag, startPoint x: 131, startPoint y: 309, endPoint x: 142, endPoint y: 312, distance: 11.6
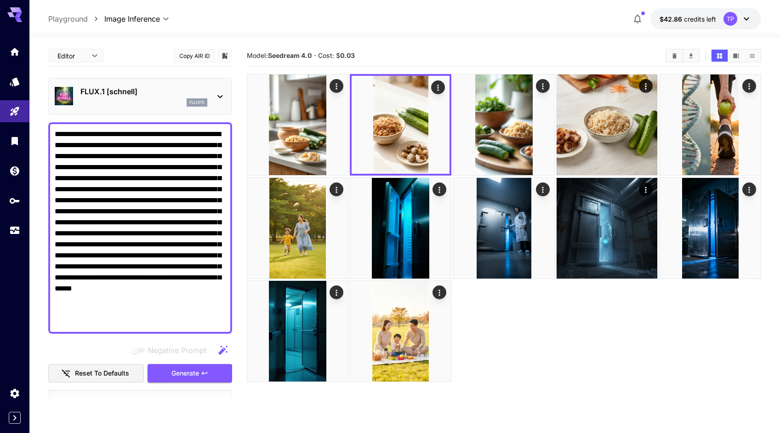
click at [142, 312] on textarea "**********" at bounding box center [140, 228] width 171 height 199
click at [148, 311] on textarea "**********" at bounding box center [140, 228] width 171 height 199
drag, startPoint x: 45, startPoint y: 15, endPoint x: 102, endPoint y: 26, distance: 58.1
click at [102, 26] on div "**********" at bounding box center [404, 19] width 751 height 38
click at [39, 40] on section "**********" at bounding box center [404, 272] width 751 height 468
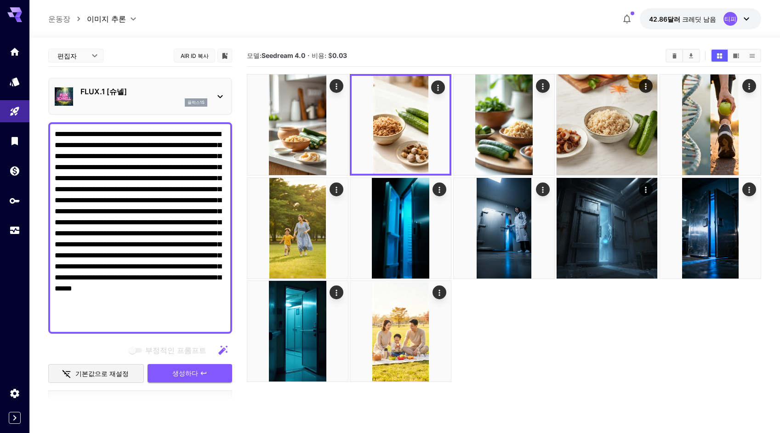
click at [529, 348] on div at bounding box center [504, 228] width 515 height 308
click at [150, 281] on textarea "**********" at bounding box center [140, 228] width 171 height 199
click at [224, 352] on icon "button" at bounding box center [223, 350] width 11 height 11
click at [218, 97] on icon at bounding box center [220, 96] width 11 height 11
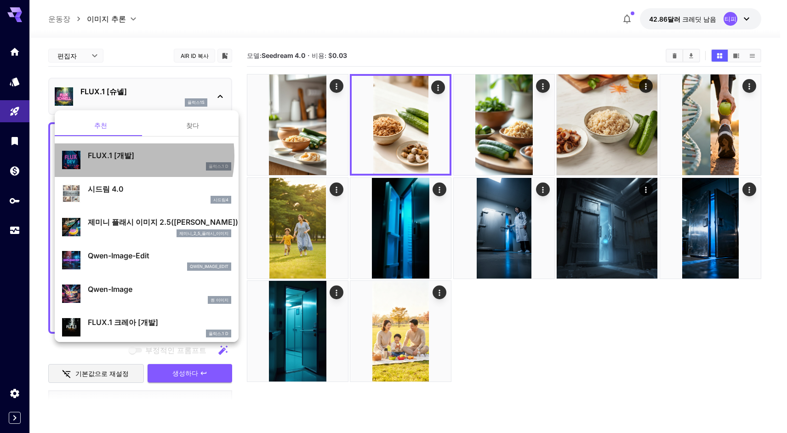
click at [123, 156] on font "FLUX.1 [개발]" at bounding box center [111, 155] width 46 height 9
type input "**"
type input "***"
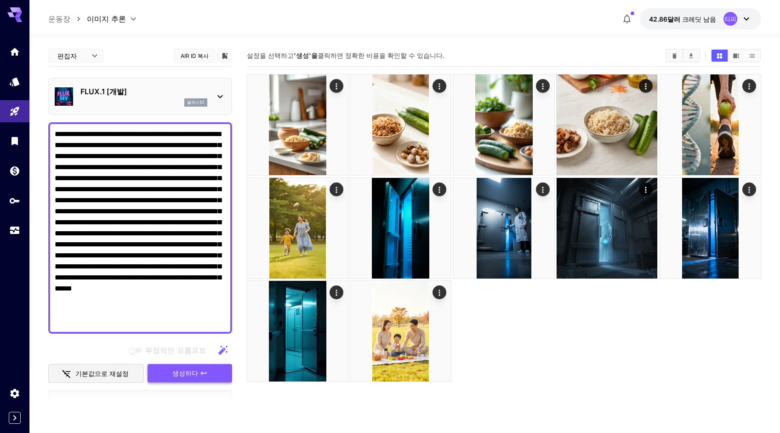
click at [194, 373] on font "생성하다" at bounding box center [185, 373] width 26 height 8
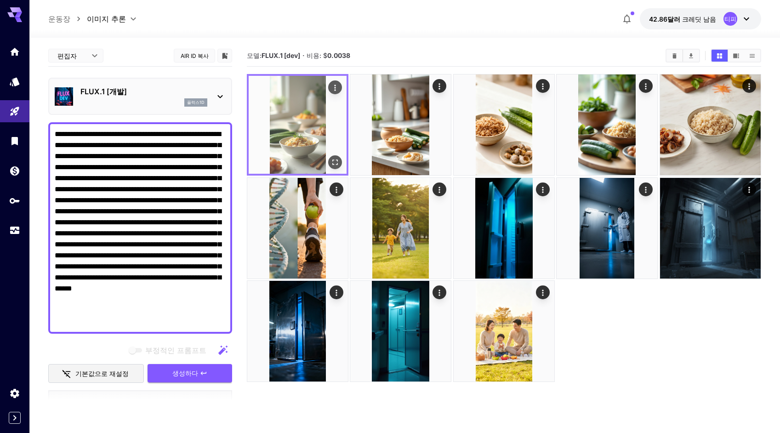
click at [297, 137] on img at bounding box center [298, 125] width 98 height 98
click at [335, 164] on icon "전체 화면으로 열기" at bounding box center [335, 162] width 9 height 9
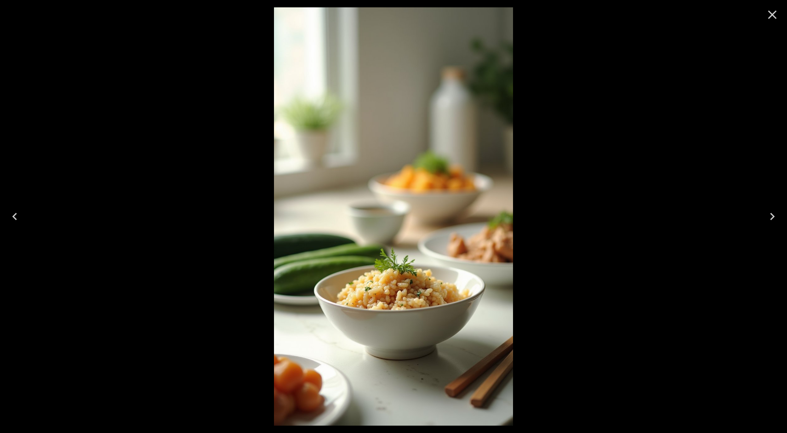
click at [772, 14] on icon "Close" at bounding box center [772, 15] width 9 height 9
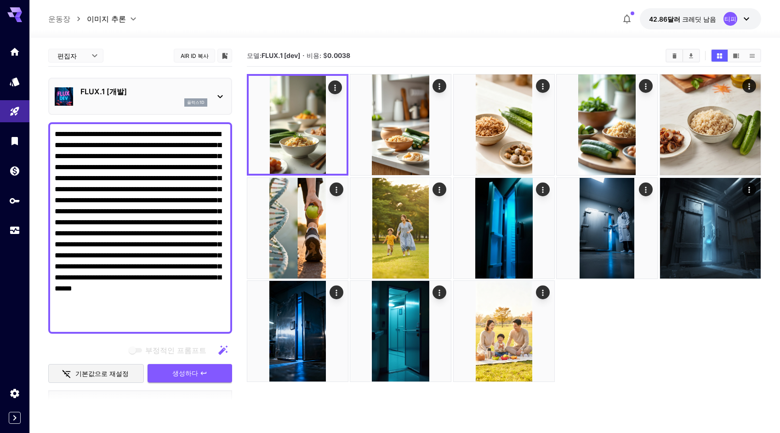
click at [724, 343] on div at bounding box center [504, 228] width 515 height 308
click at [683, 344] on div at bounding box center [504, 228] width 515 height 308
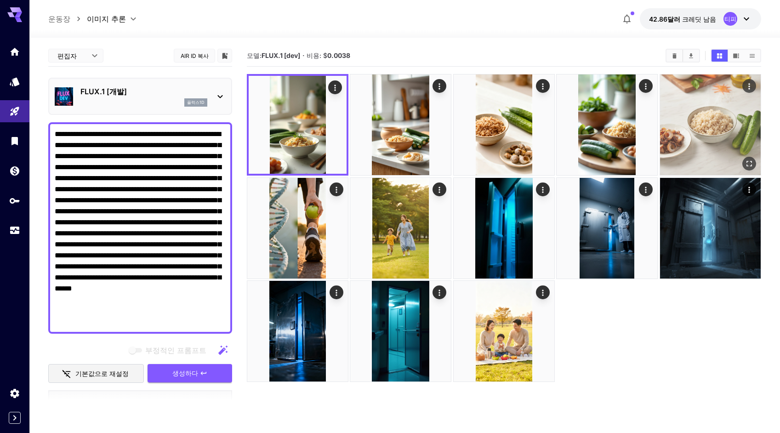
click at [689, 141] on img at bounding box center [710, 124] width 101 height 101
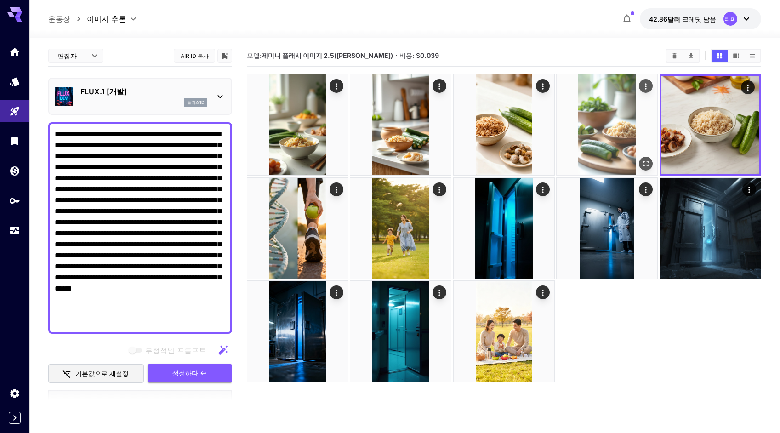
click at [615, 143] on img at bounding box center [607, 124] width 101 height 101
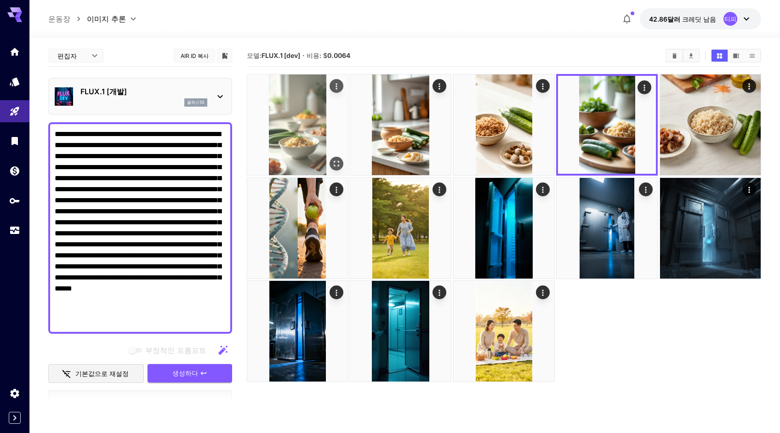
click at [296, 127] on img at bounding box center [297, 124] width 101 height 101
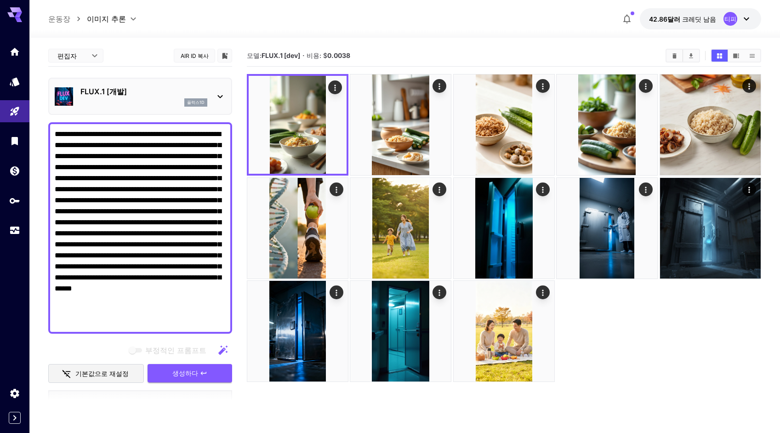
click at [201, 103] on font "플럭스1d" at bounding box center [195, 102] width 17 height 5
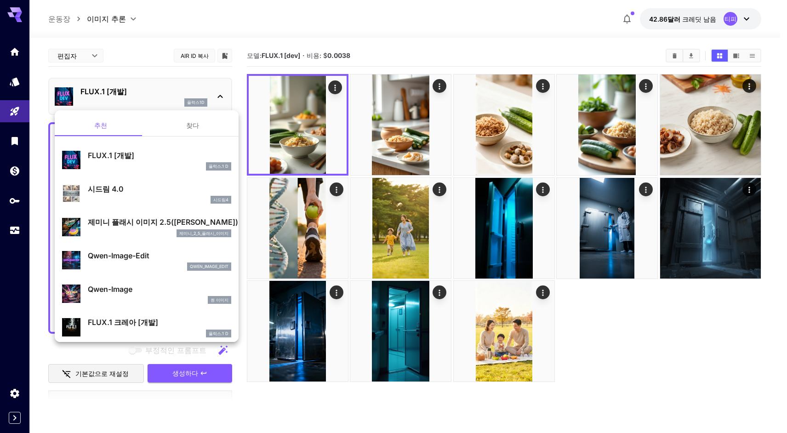
click at [201, 103] on div at bounding box center [393, 216] width 787 height 433
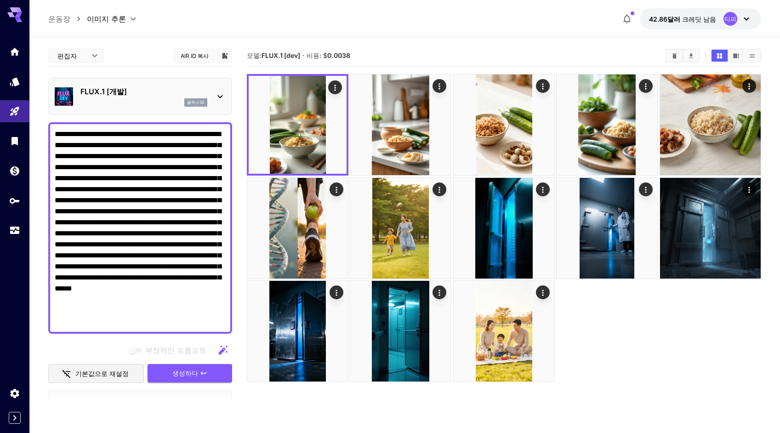
click at [193, 103] on font "플럭스1d" at bounding box center [195, 102] width 17 height 5
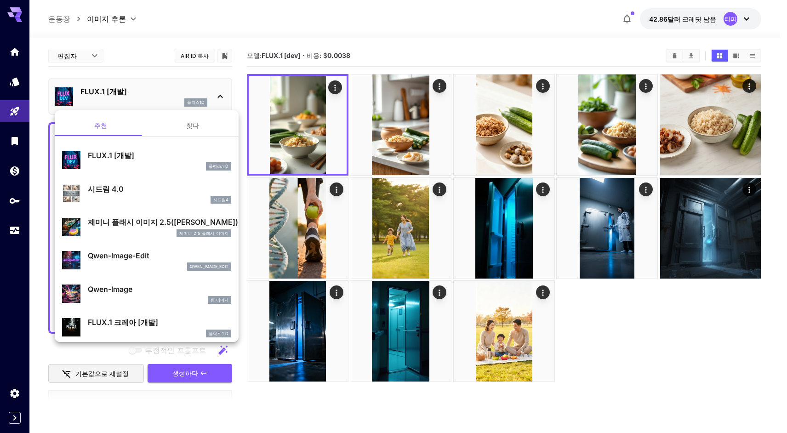
click at [193, 103] on div at bounding box center [393, 216] width 787 height 433
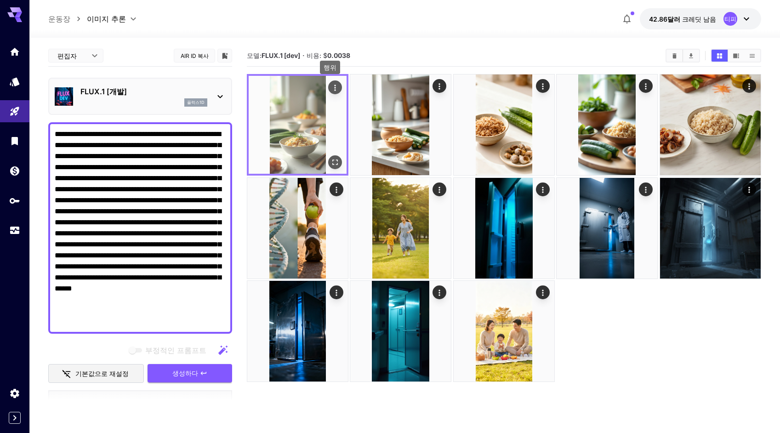
click at [334, 87] on icon "행위" at bounding box center [335, 87] width 9 height 9
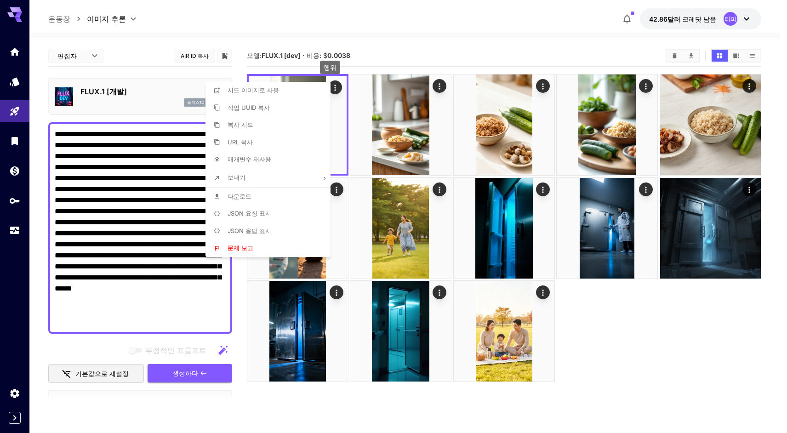
click at [425, 57] on div at bounding box center [393, 216] width 787 height 433
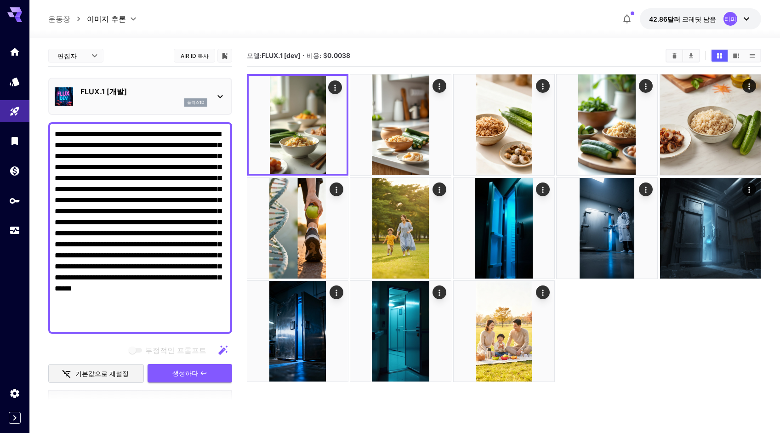
click at [195, 56] on font "AIR ID 복사" at bounding box center [195, 55] width 28 height 7
click at [225, 56] on icon "라이브러리에 추가" at bounding box center [226, 56] width 6 height 6
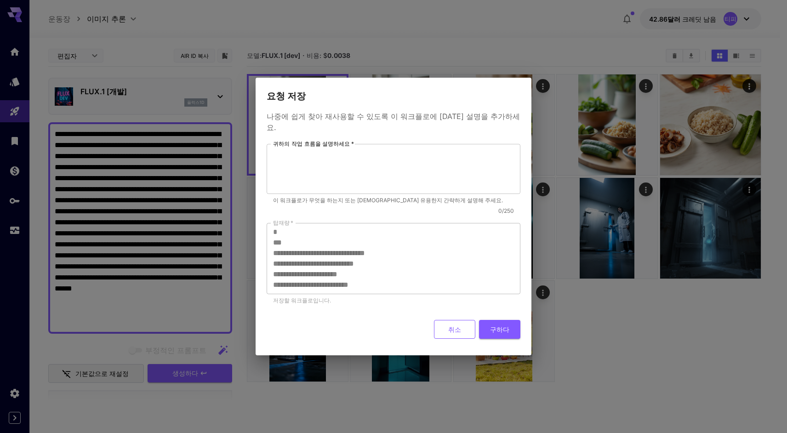
click at [450, 326] on font "취소" at bounding box center [454, 330] width 13 height 8
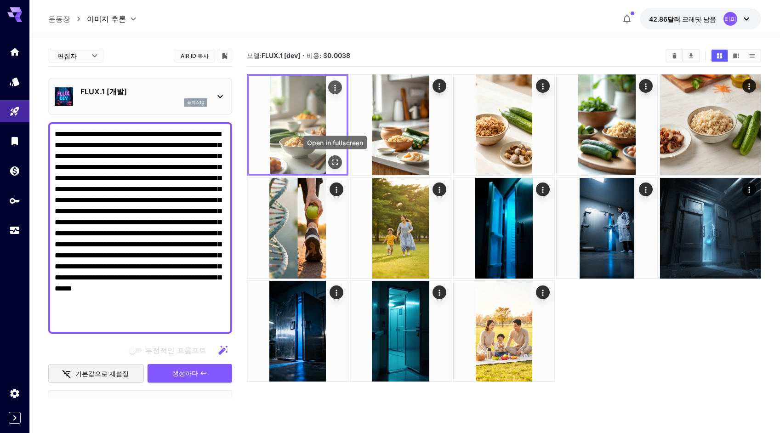
click at [337, 162] on icon "전체 화면으로 열기" at bounding box center [335, 162] width 9 height 9
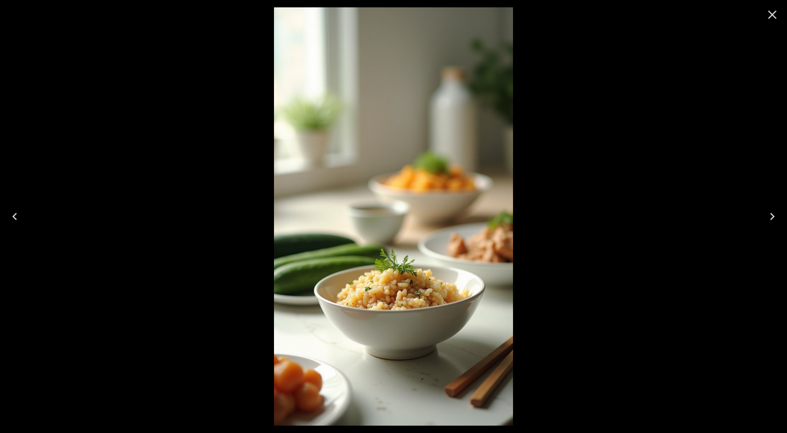
click at [769, 15] on icon "Close" at bounding box center [772, 14] width 15 height 15
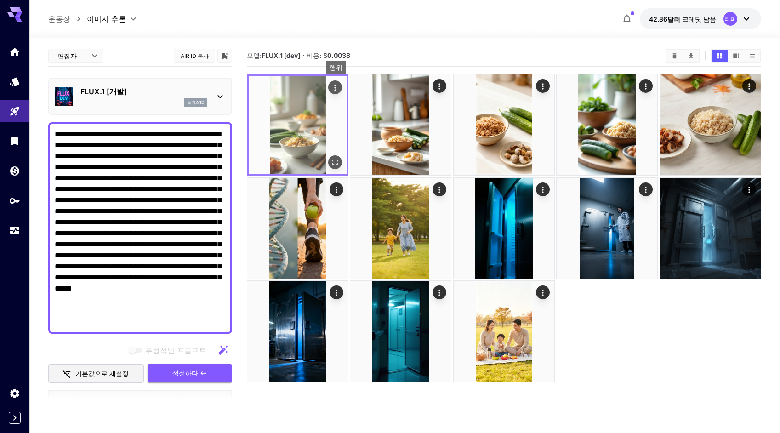
click at [336, 85] on icon "행위" at bounding box center [335, 87] width 9 height 9
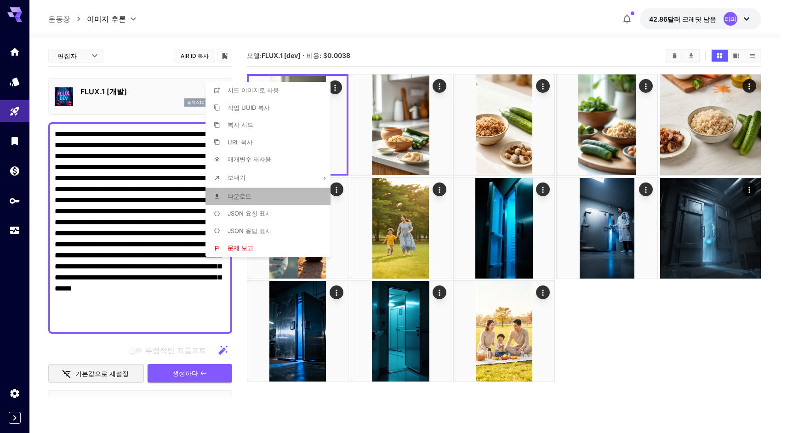
click at [256, 195] on li "다운로드" at bounding box center [271, 196] width 131 height 17
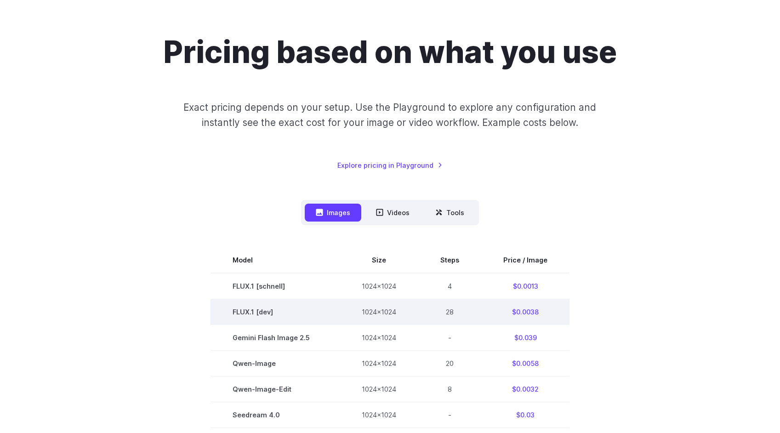
scroll to position [121, 0]
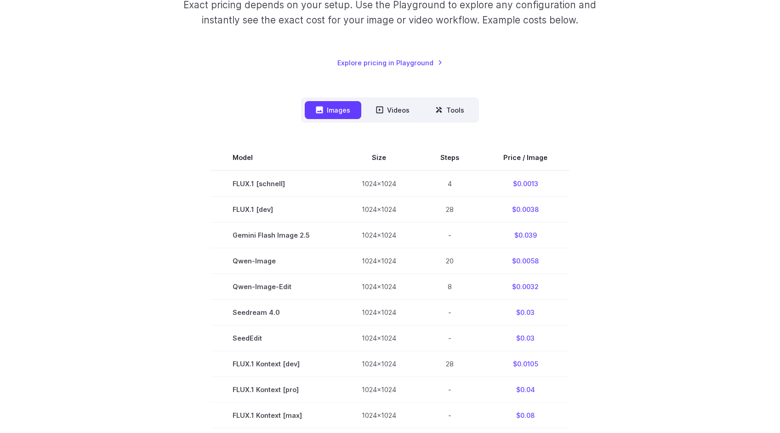
scroll to position [148, 0]
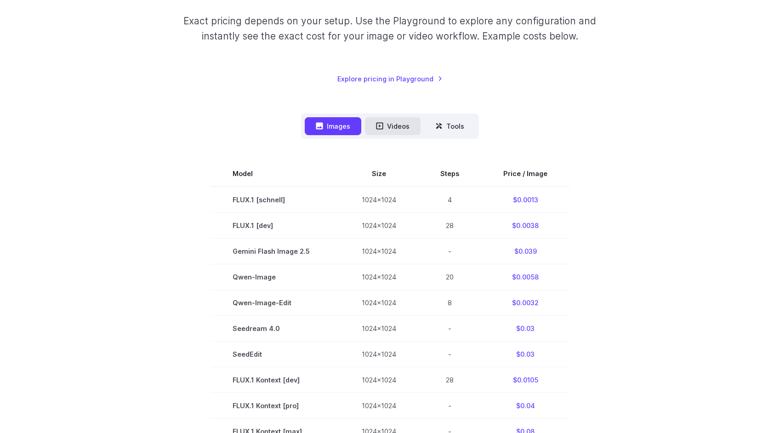
click at [397, 126] on button "Videos" at bounding box center [393, 126] width 56 height 18
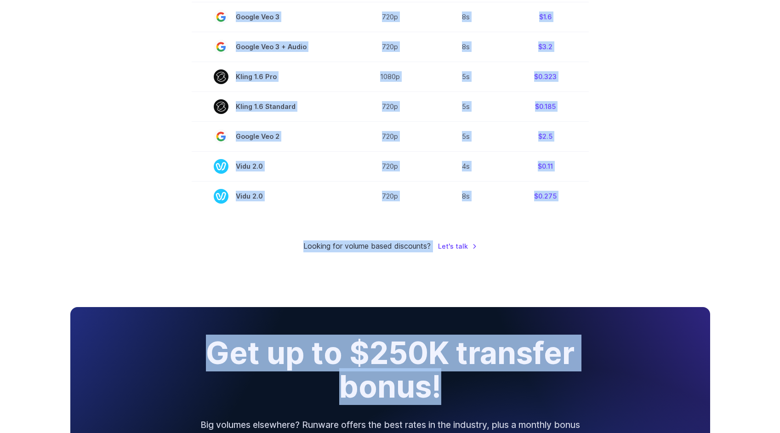
scroll to position [743, 0]
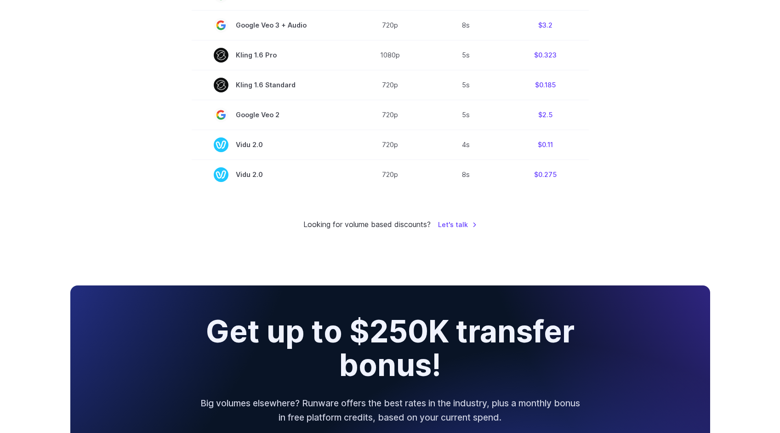
drag, startPoint x: 204, startPoint y: 108, endPoint x: 599, endPoint y: 188, distance: 403.6
copy div
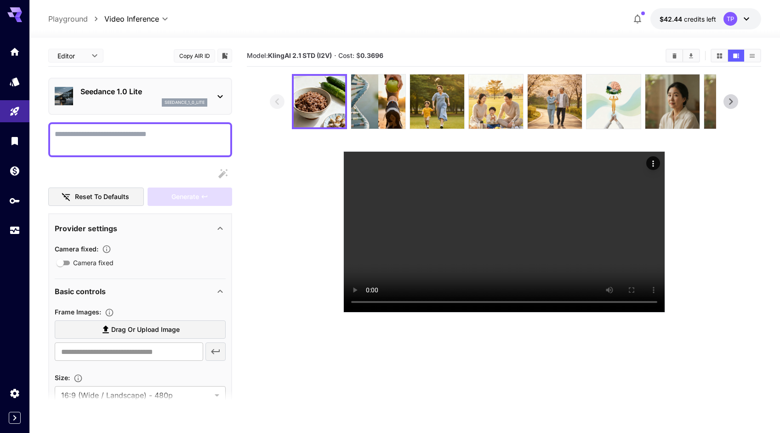
click at [281, 190] on section at bounding box center [504, 193] width 468 height 239
click at [218, 98] on icon at bounding box center [220, 96] width 11 height 11
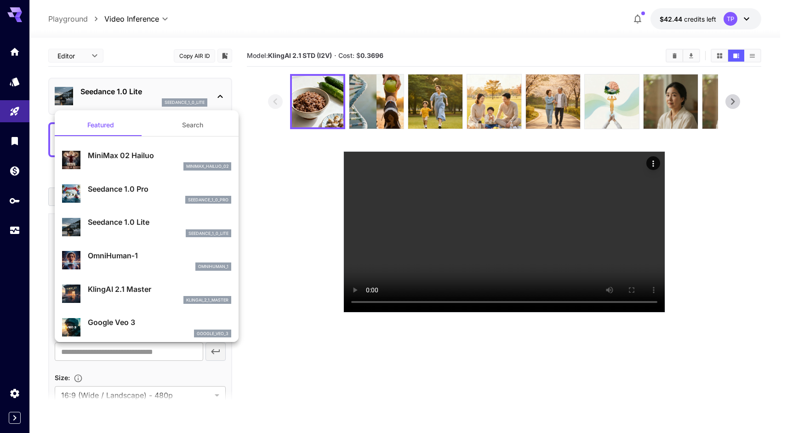
click at [134, 155] on p "MiniMax 02 Hailuo" at bounding box center [159, 155] width 143 height 11
type input "**********"
type input "***"
type input "*"
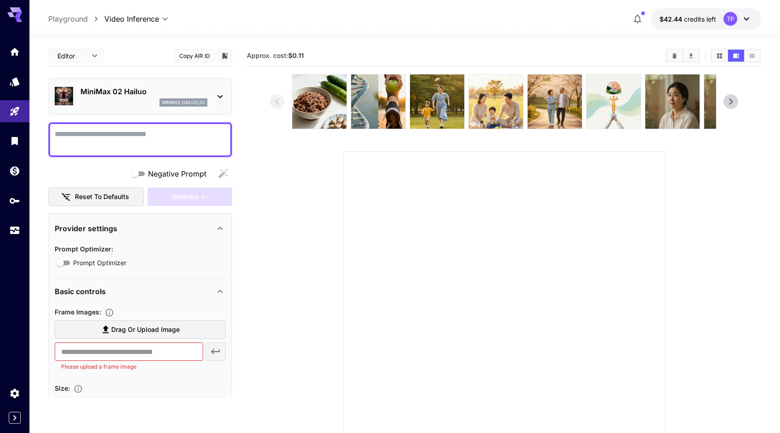
click at [117, 137] on textarea "Negative Prompt" at bounding box center [140, 140] width 171 height 22
paste textarea "**********"
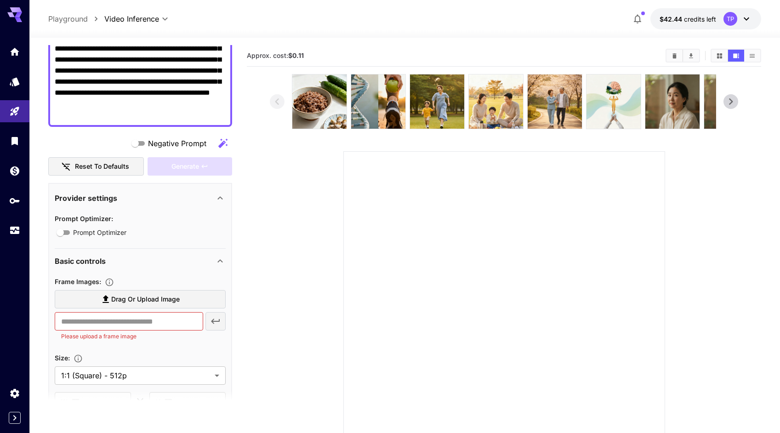
scroll to position [111, 0]
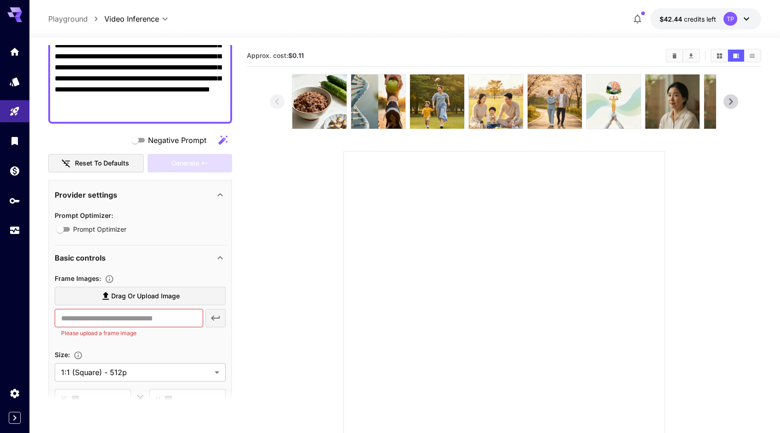
type textarea "**********"
type input "**********"
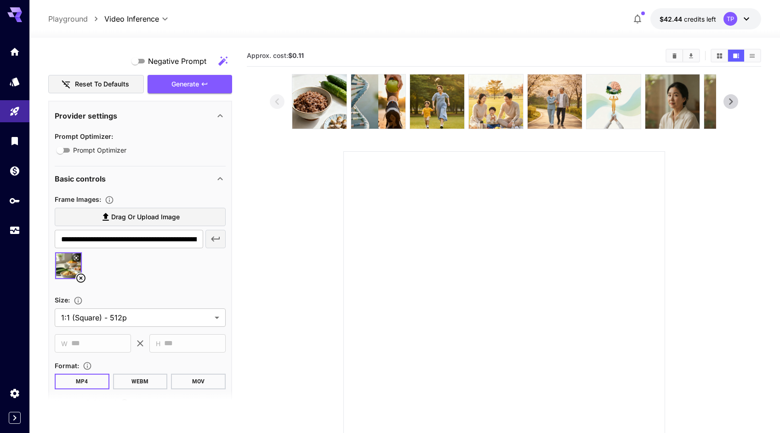
scroll to position [198, 0]
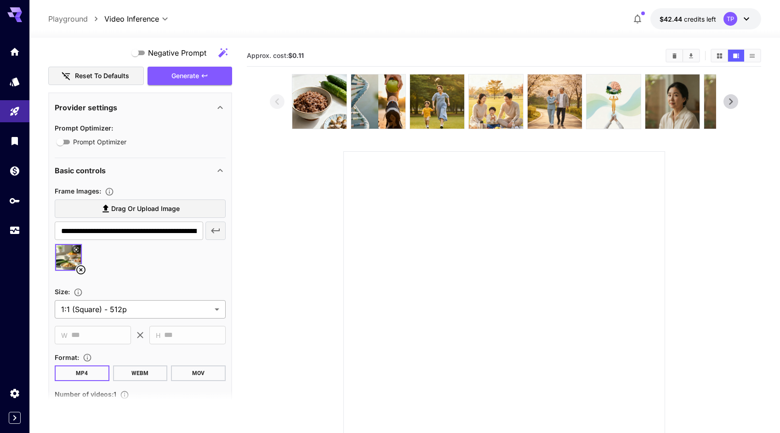
click at [142, 312] on body "**********" at bounding box center [390, 253] width 780 height 506
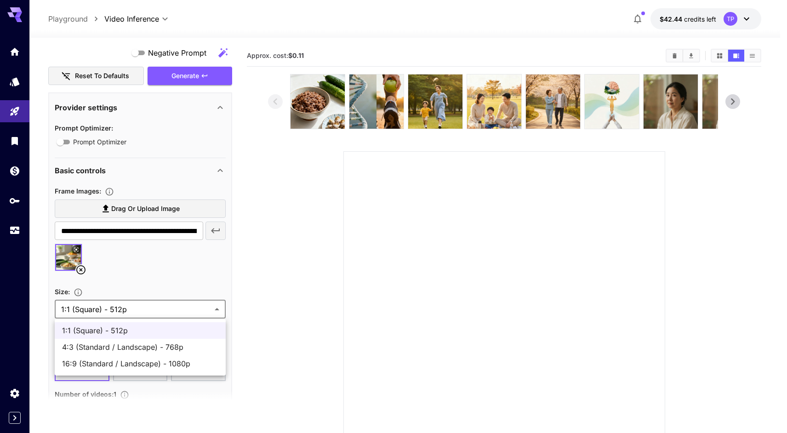
click at [332, 329] on div at bounding box center [393, 216] width 787 height 433
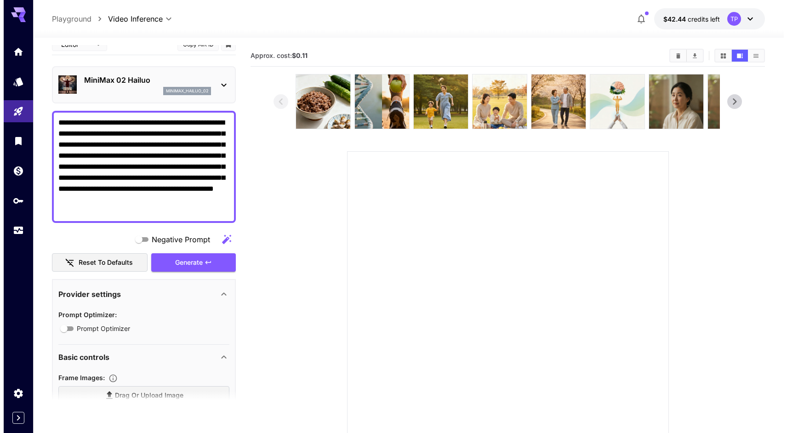
scroll to position [0, 0]
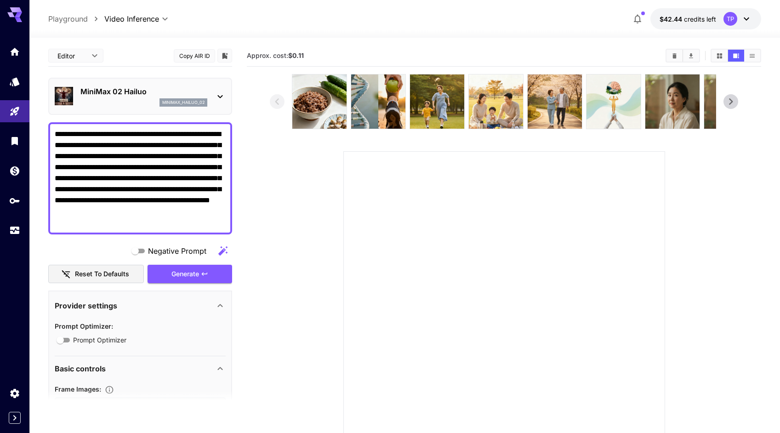
click at [212, 93] on div "MiniMax 02 Hailuo minimax_hailuo_02" at bounding box center [140, 96] width 171 height 28
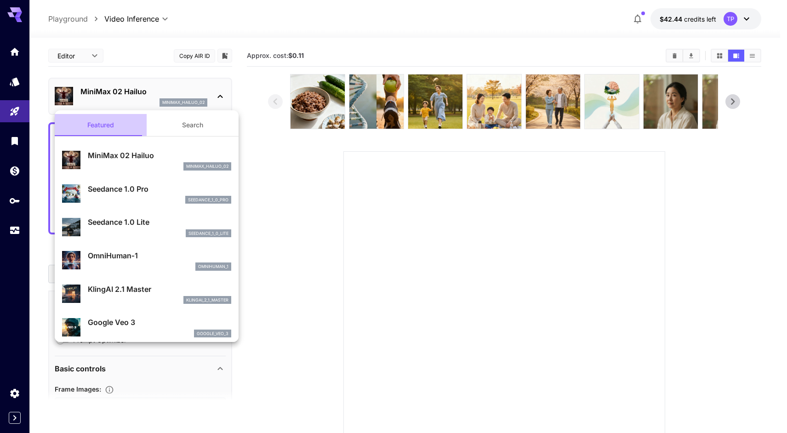
click at [107, 124] on button "Featured" at bounding box center [101, 125] width 92 height 22
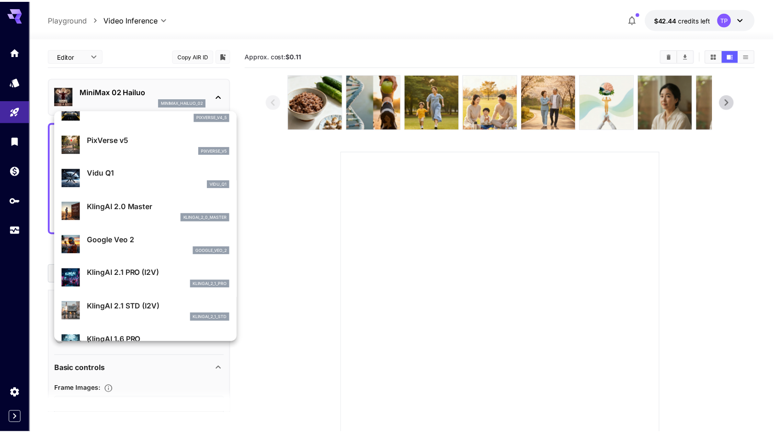
scroll to position [286, 0]
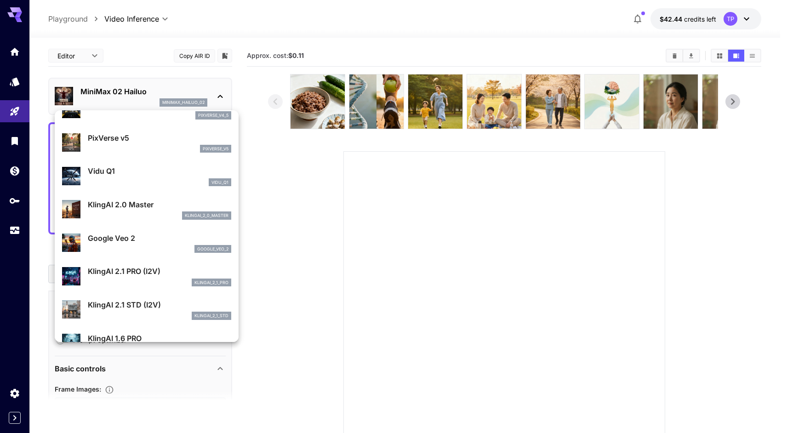
click at [119, 303] on p "KlingAI 2.1 STD (I2V)" at bounding box center [159, 304] width 143 height 11
type input "**********"
type input "****"
type input "***"
type input "*"
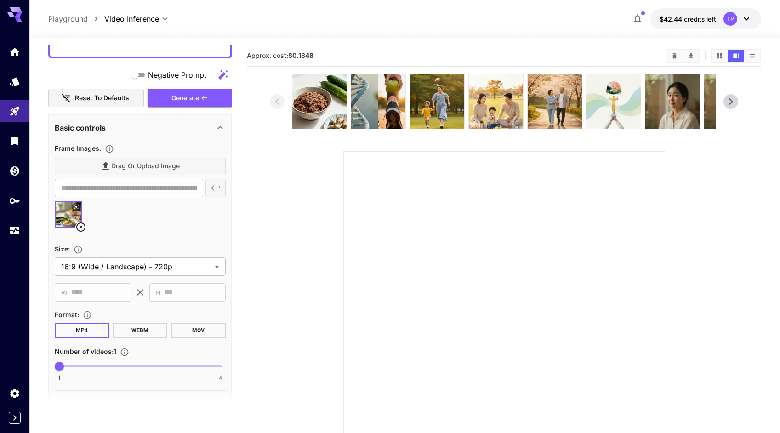
scroll to position [179, 0]
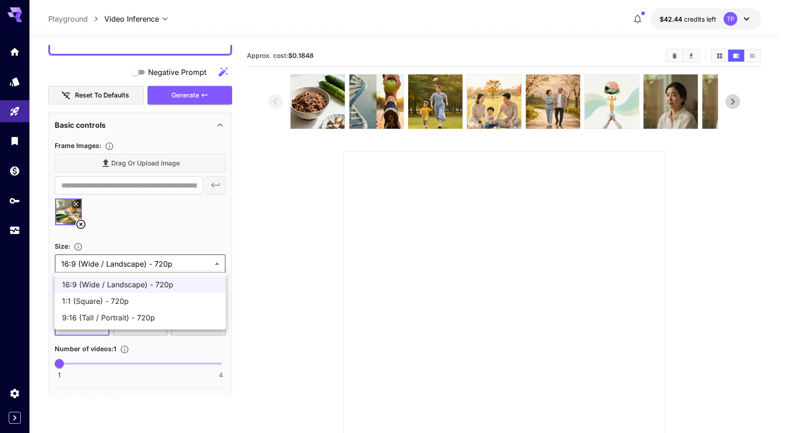
click at [206, 267] on body "**********" at bounding box center [393, 253] width 787 height 506
click at [126, 316] on span "9:16 (Tall / Portrait) - 720p" at bounding box center [140, 317] width 156 height 11
type input "**********"
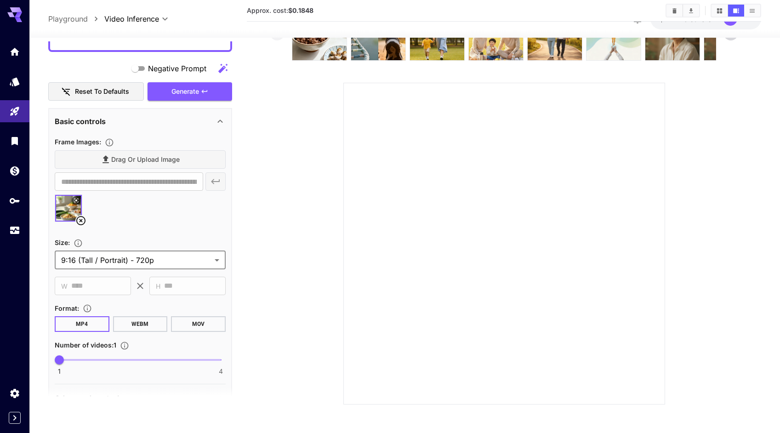
scroll to position [73, 0]
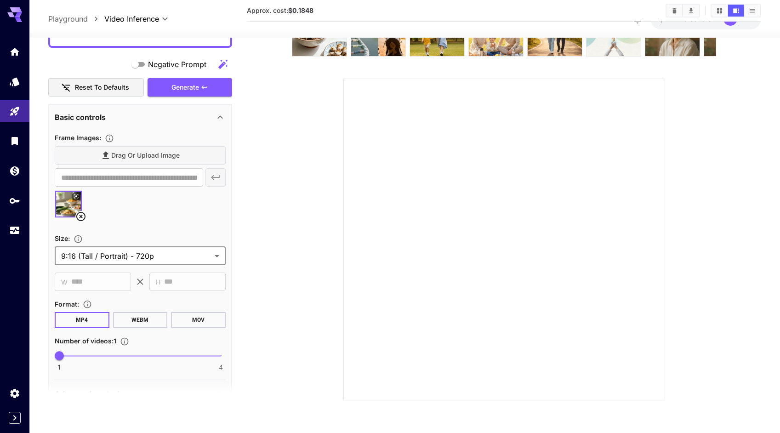
click at [195, 89] on div "Generate" at bounding box center [190, 87] width 85 height 19
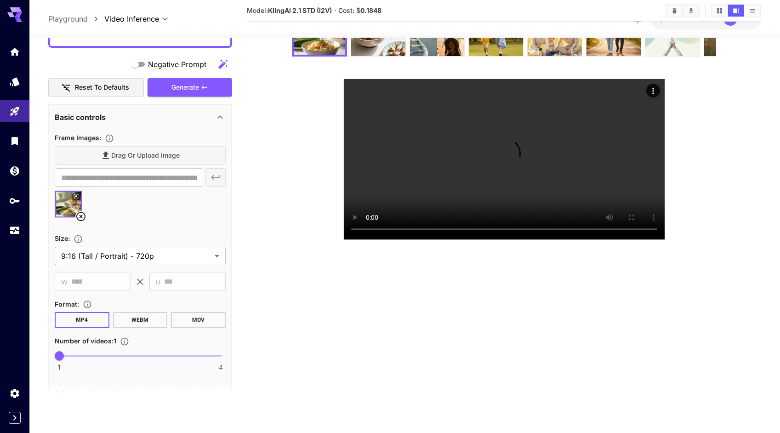
scroll to position [309, 0]
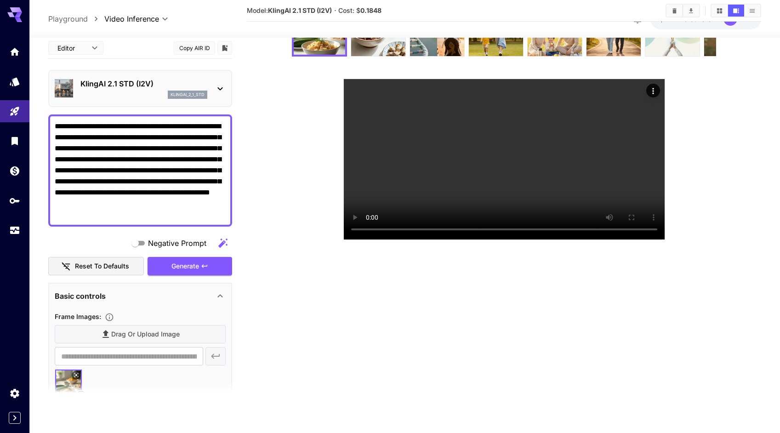
click at [97, 153] on textarea "**********" at bounding box center [140, 170] width 171 height 99
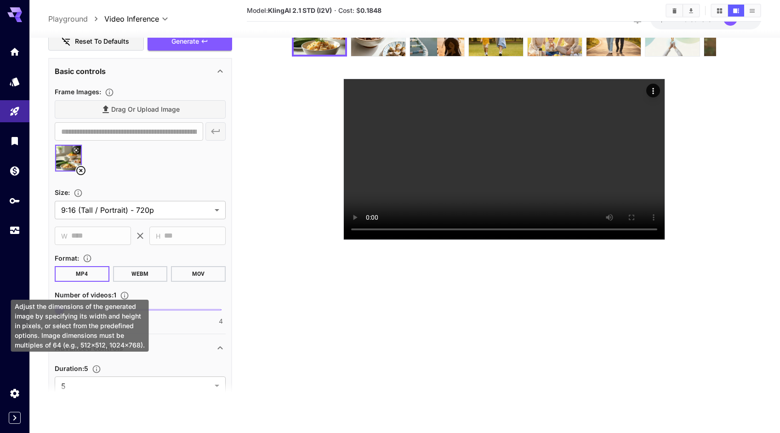
scroll to position [226, 0]
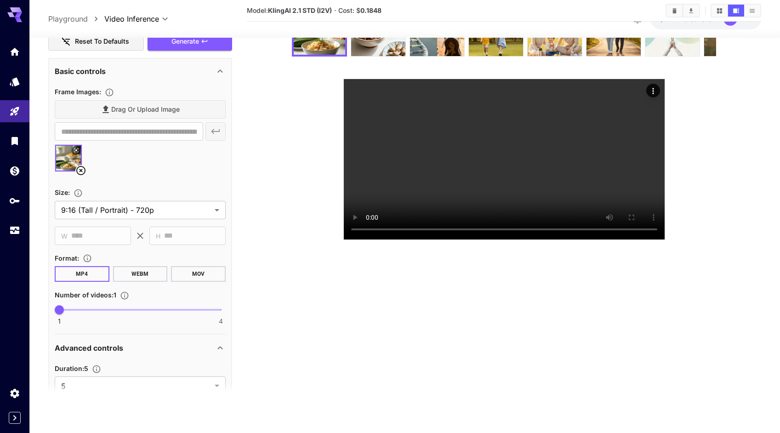
click at [164, 390] on section at bounding box center [140, 394] width 184 height 23
click at [163, 391] on section at bounding box center [140, 394] width 184 height 23
click at [216, 394] on section at bounding box center [140, 394] width 184 height 23
click at [217, 391] on section at bounding box center [140, 394] width 184 height 23
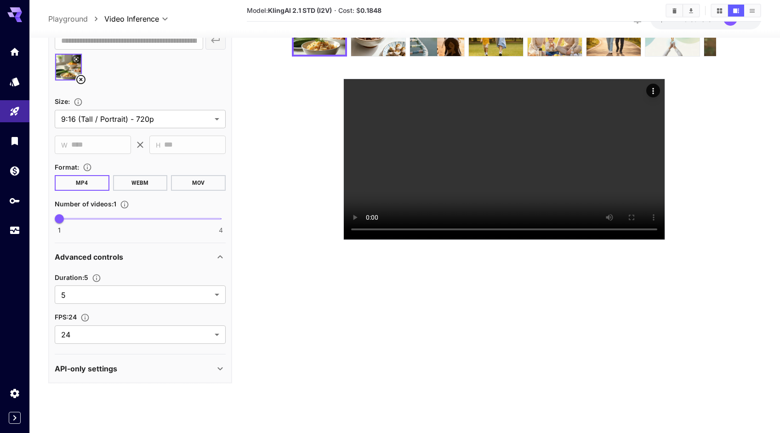
scroll to position [317, 0]
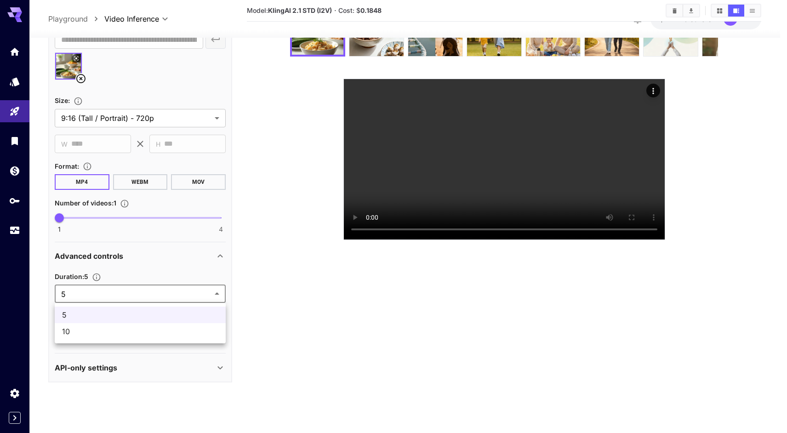
click at [192, 292] on body "**********" at bounding box center [393, 180] width 787 height 506
click at [127, 334] on span "10" at bounding box center [140, 331] width 156 height 11
type input "**"
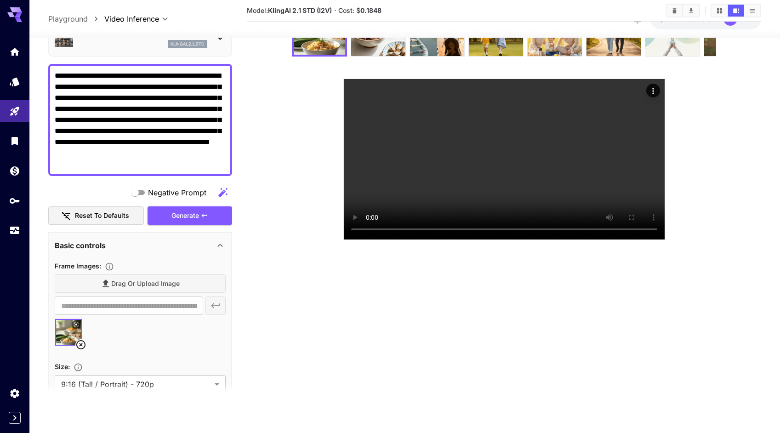
scroll to position [48, 0]
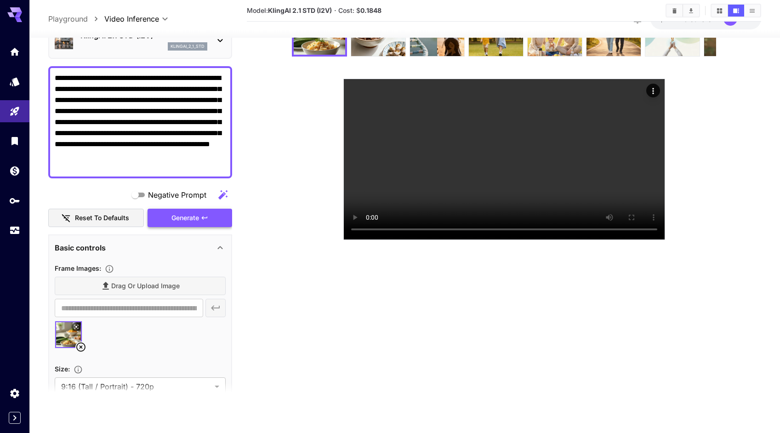
click at [191, 222] on div "Generate" at bounding box center [190, 218] width 85 height 19
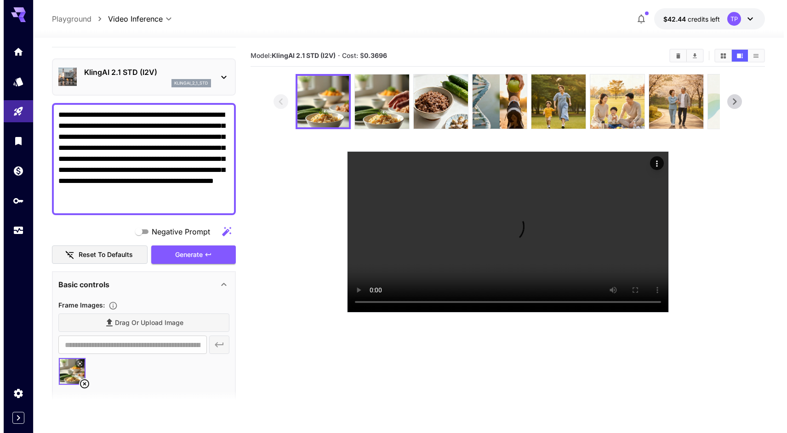
scroll to position [0, 0]
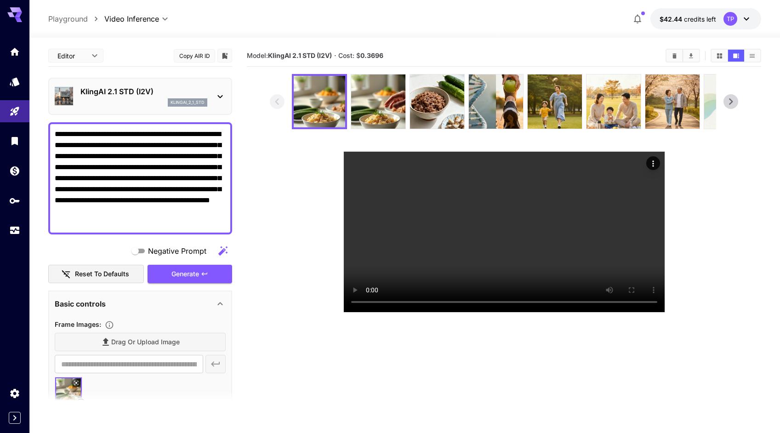
click at [219, 99] on icon at bounding box center [220, 96] width 11 height 11
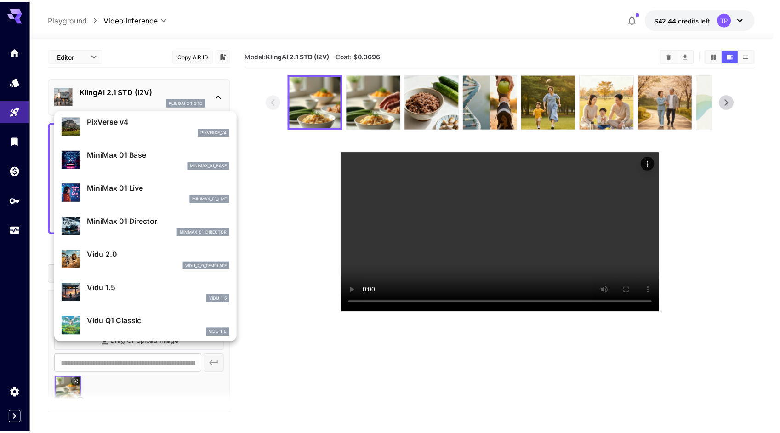
scroll to position [710, 0]
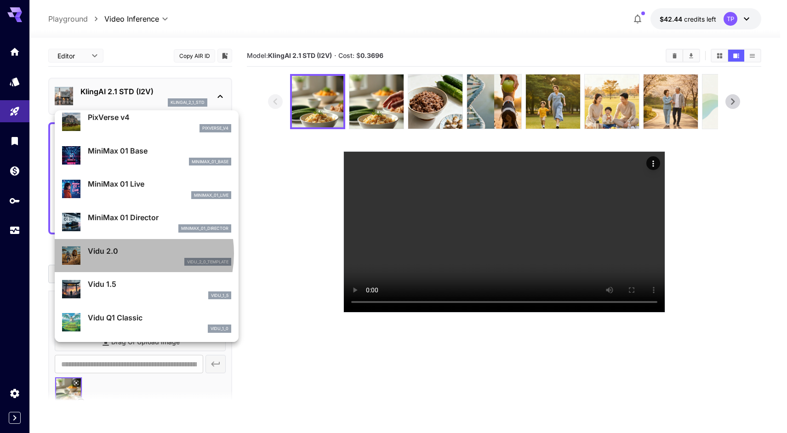
click at [123, 254] on p "Vidu 2.0" at bounding box center [159, 251] width 143 height 11
type input "**********"
type input "****"
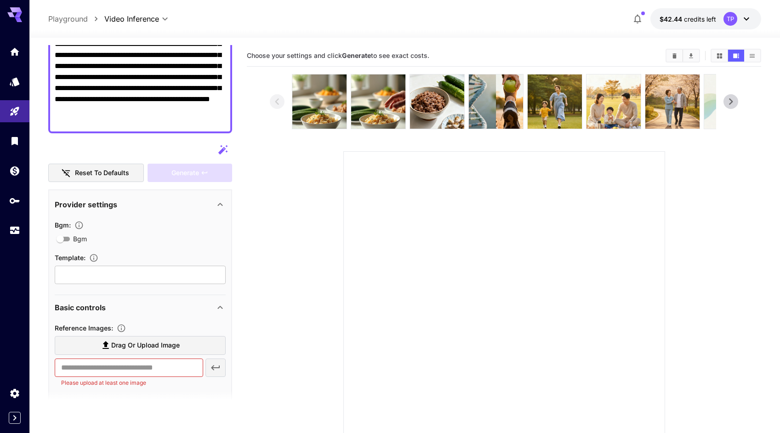
scroll to position [96, 0]
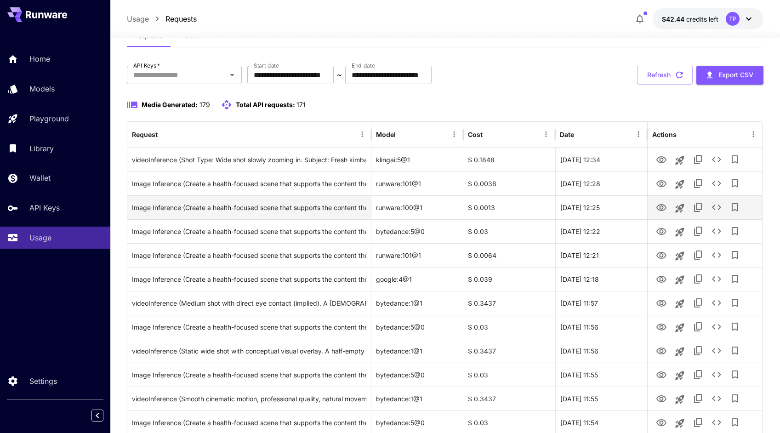
scroll to position [41, 0]
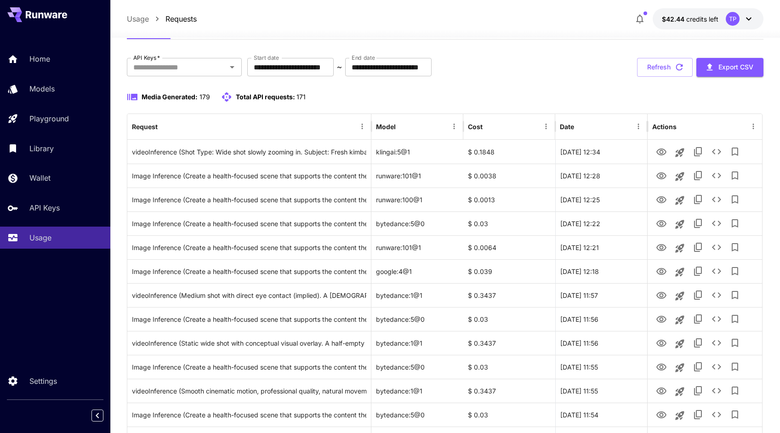
click at [519, 17] on div "Usage Requests $42.44 credits left TP" at bounding box center [445, 18] width 636 height 21
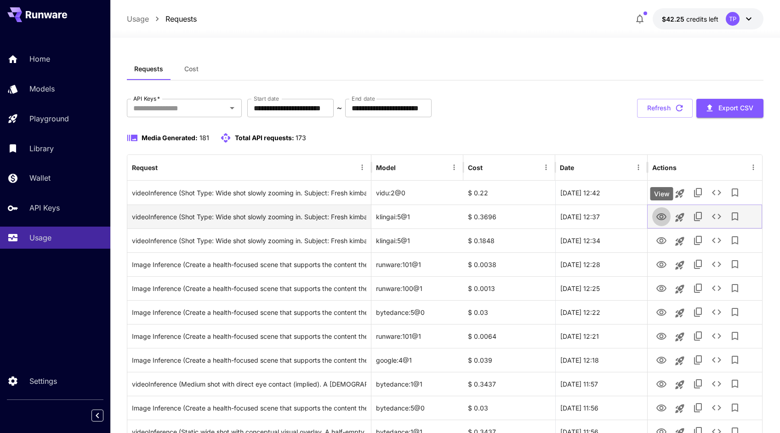
click at [665, 217] on icon "View" at bounding box center [661, 217] width 11 height 11
drag, startPoint x: 432, startPoint y: 218, endPoint x: 377, endPoint y: 218, distance: 55.2
click at [377, 218] on div "klingai:5@1" at bounding box center [418, 217] width 92 height 24
copy div "klingai:5@1"
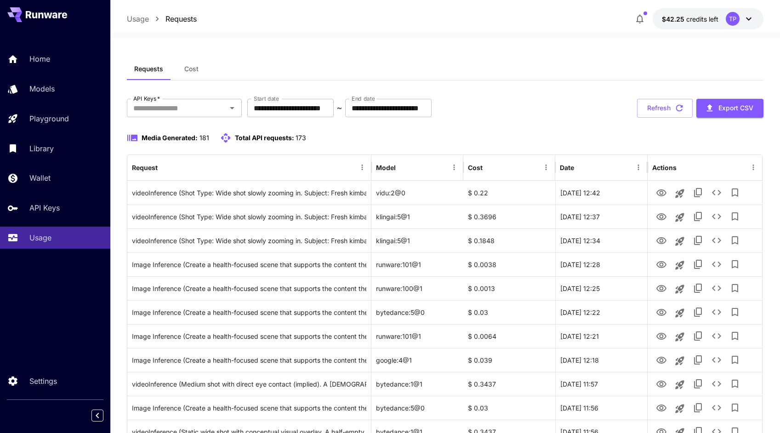
click at [544, 146] on div "Media Generated: 181 Total API requests: 173" at bounding box center [445, 143] width 636 height 22
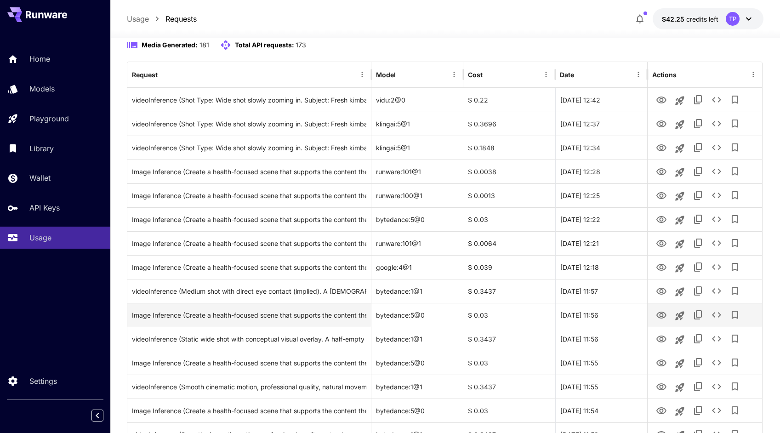
scroll to position [14, 0]
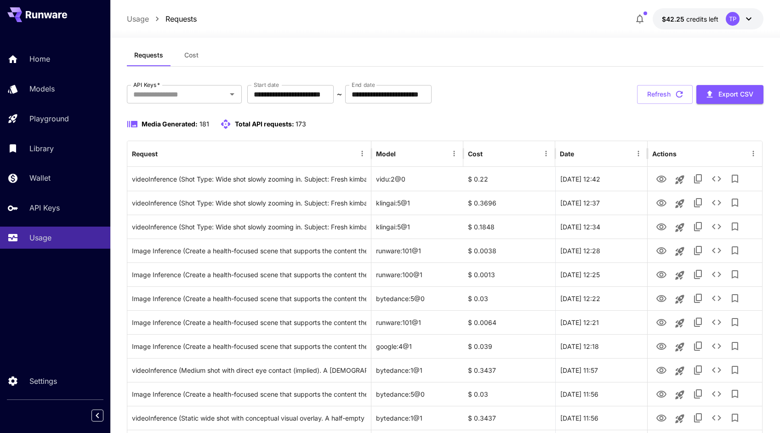
click at [502, 124] on div "Media Generated: 181 Total API requests: 173" at bounding box center [445, 124] width 636 height 11
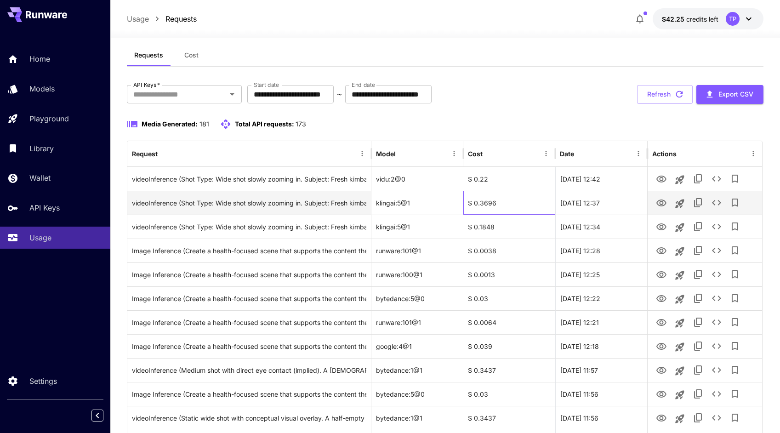
click at [519, 204] on div "$ 0.3696" at bounding box center [510, 203] width 92 height 24
click at [664, 205] on icon "View" at bounding box center [662, 203] width 10 height 7
